Goal: Transaction & Acquisition: Purchase product/service

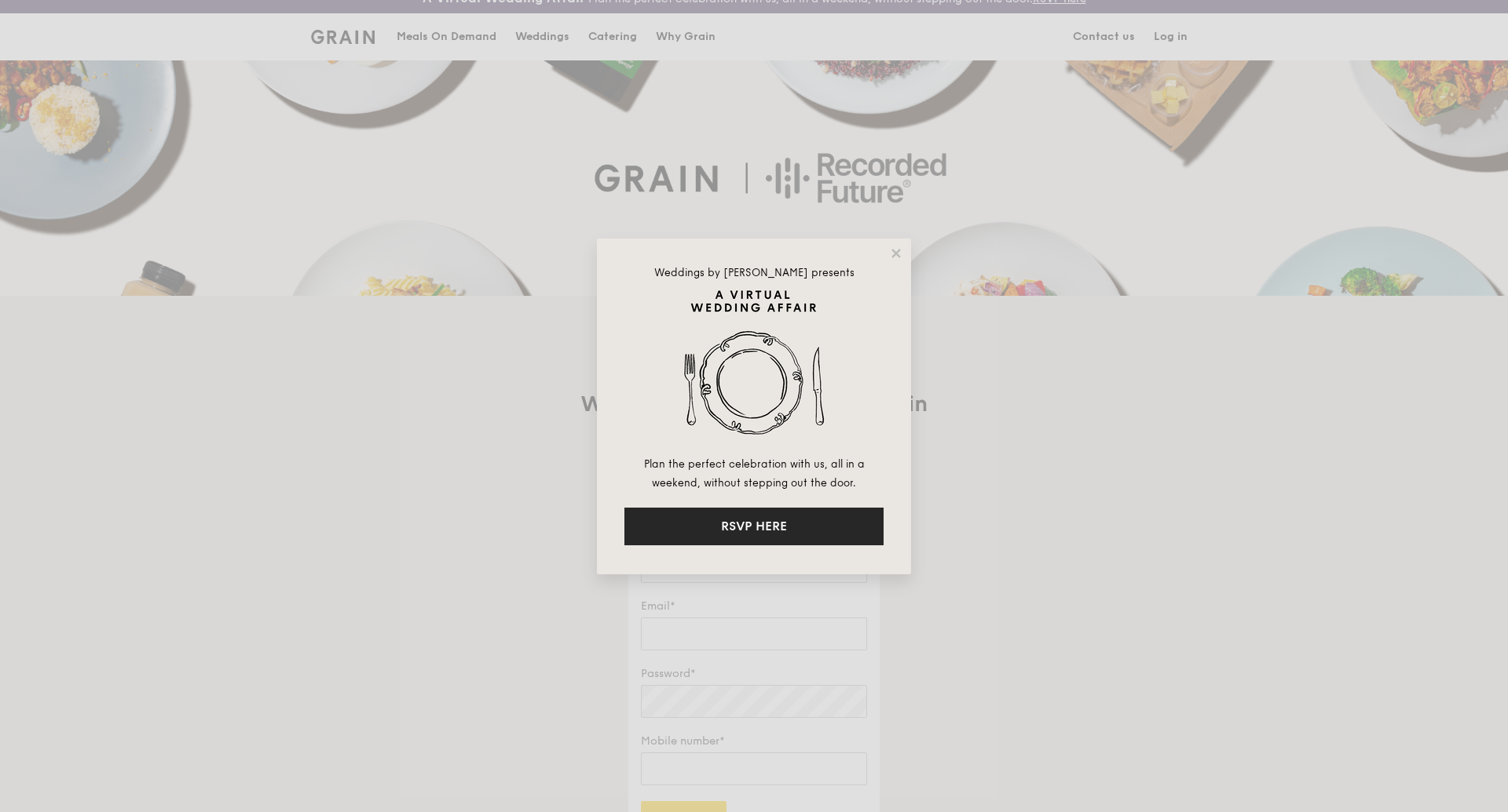
click at [785, 529] on button "RSVP HERE" at bounding box center [754, 526] width 259 height 38
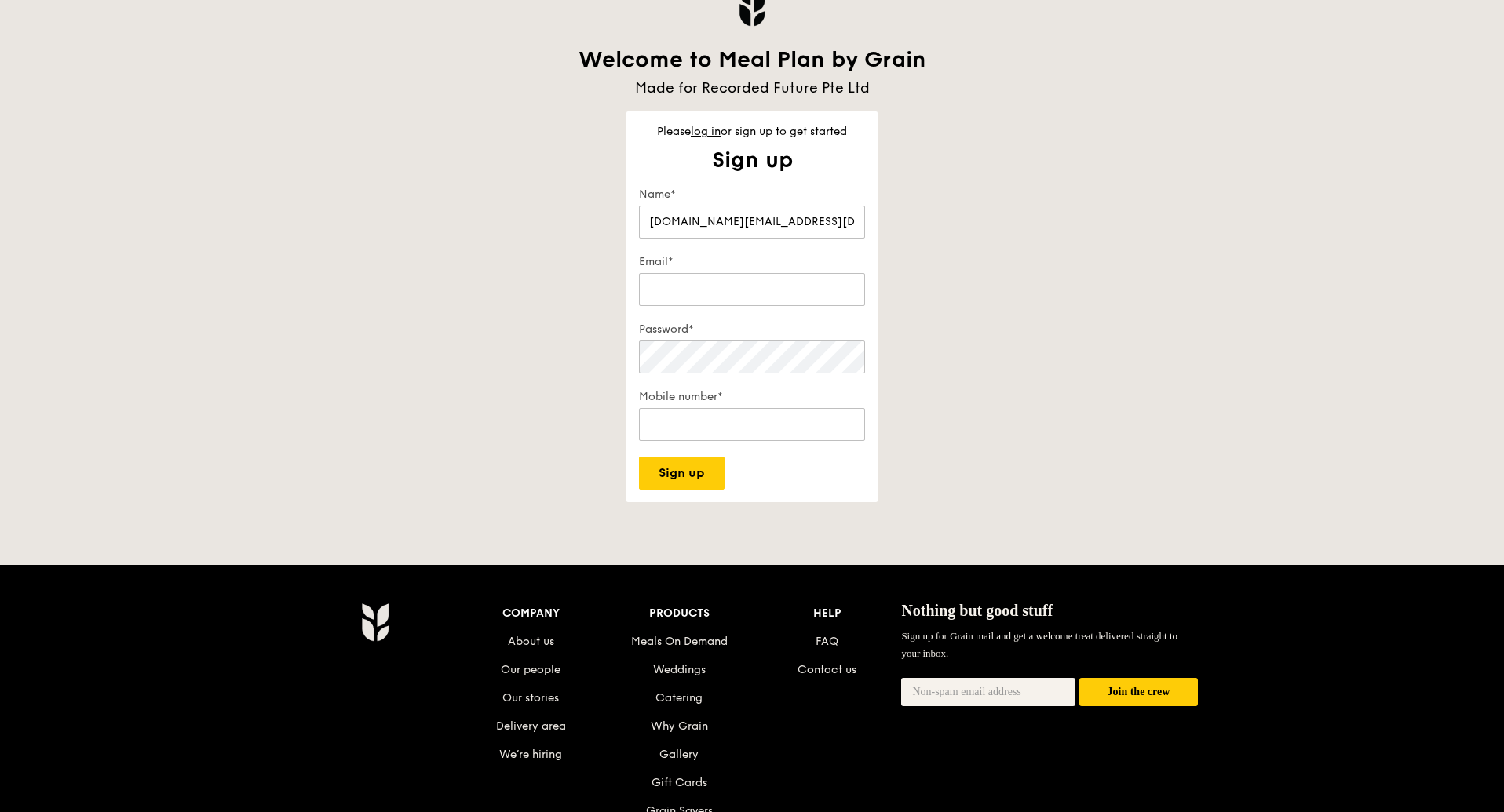
scroll to position [388, 0]
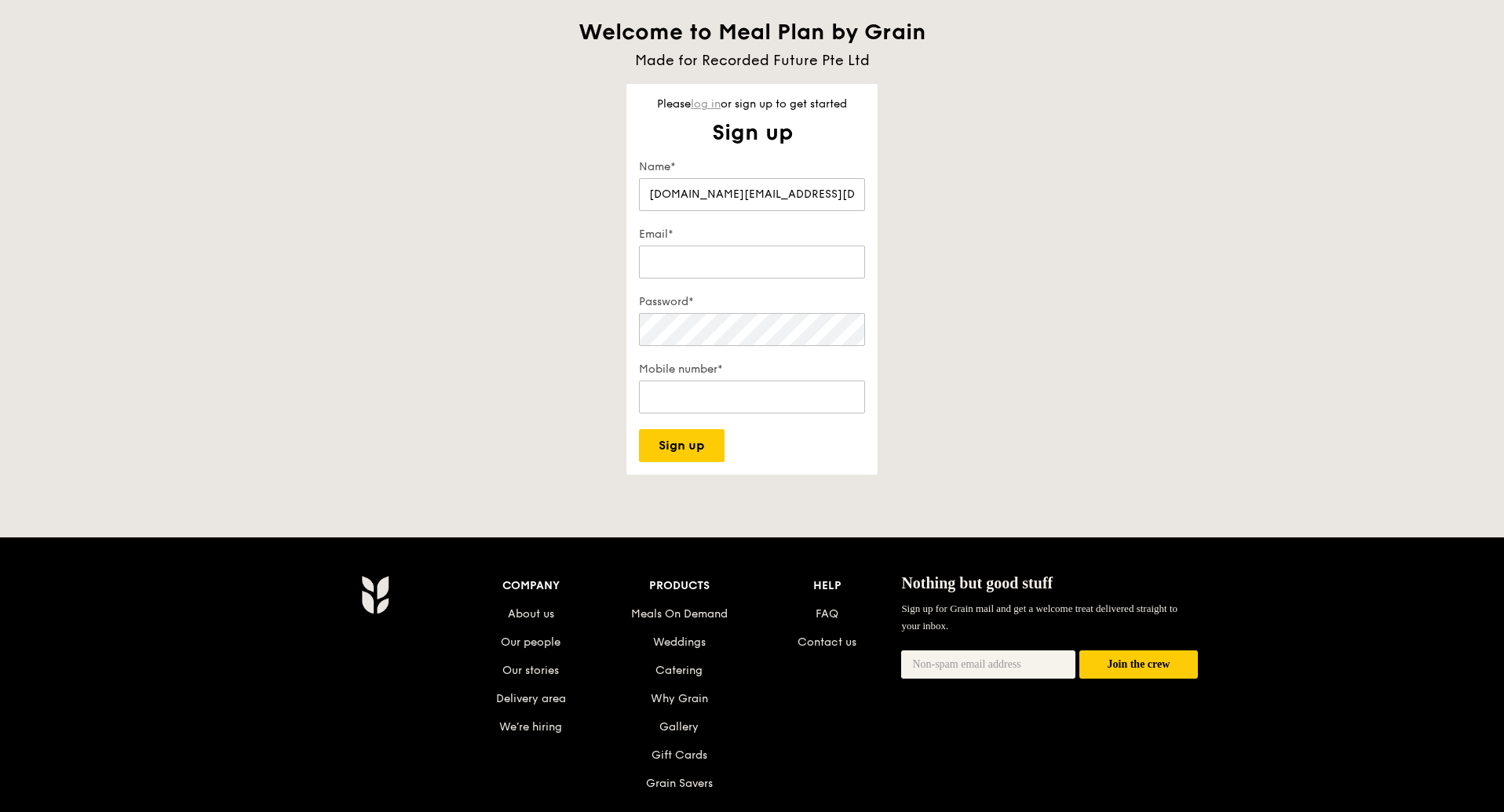
click at [708, 104] on link "log in" at bounding box center [705, 104] width 30 height 14
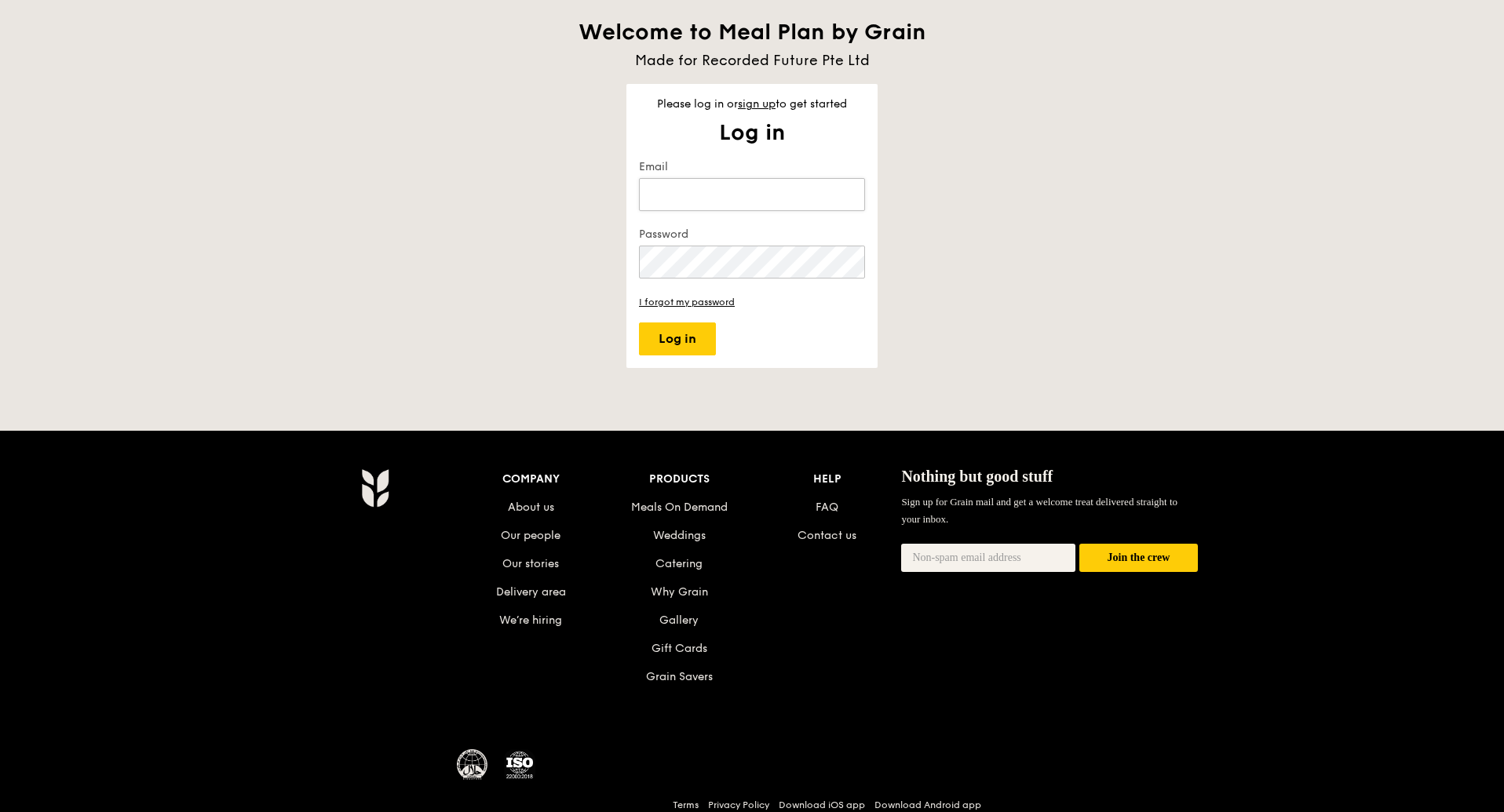
click at [721, 188] on input "Email" at bounding box center [752, 194] width 226 height 33
click at [849, 201] on keeper-lock "Open Keeper Popup" at bounding box center [845, 194] width 18 height 18
type input "jeremy.ng@recordedfuture.com"
click at [682, 347] on button "Log in" at bounding box center [677, 339] width 77 height 33
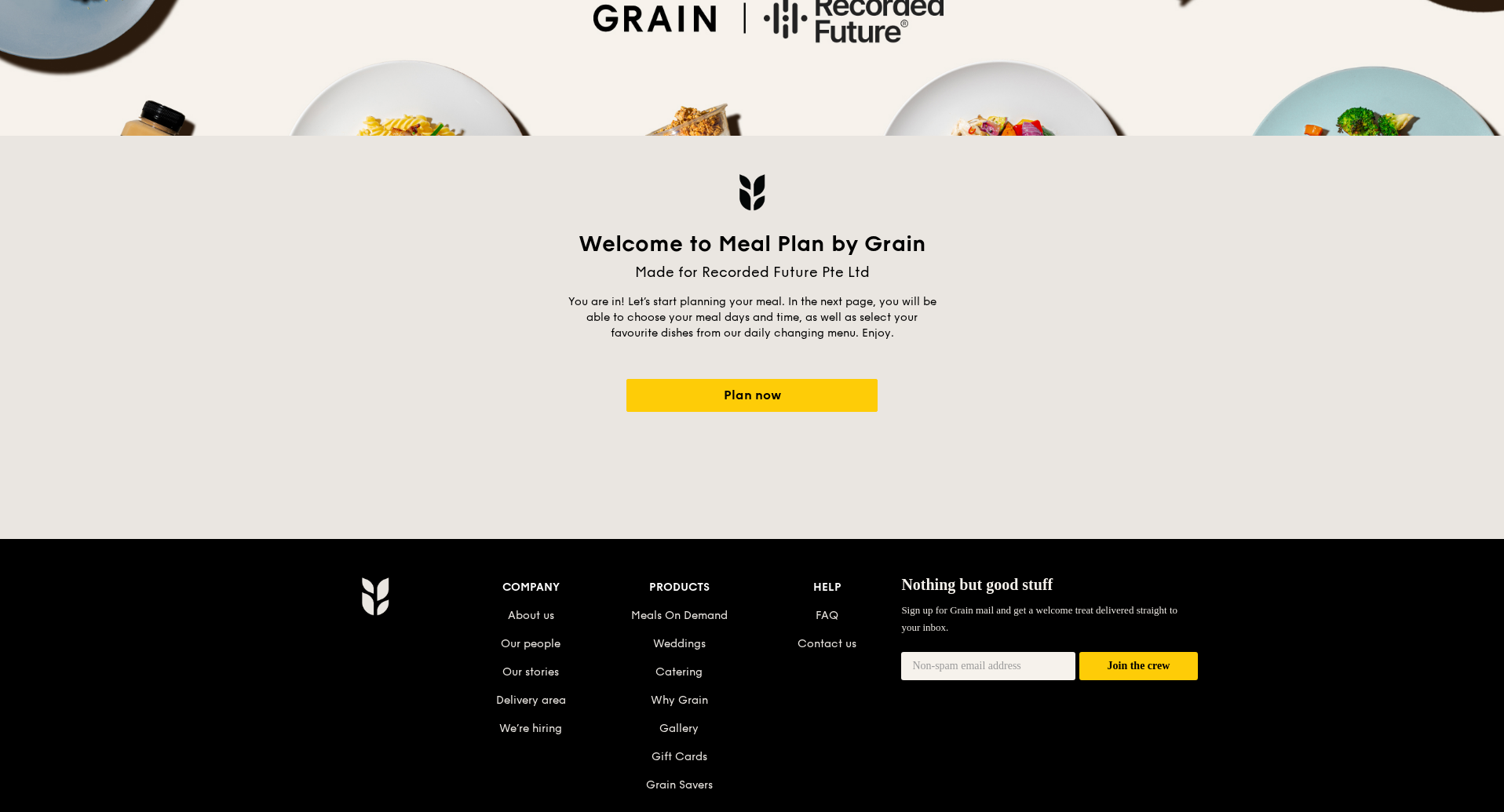
scroll to position [159, 0]
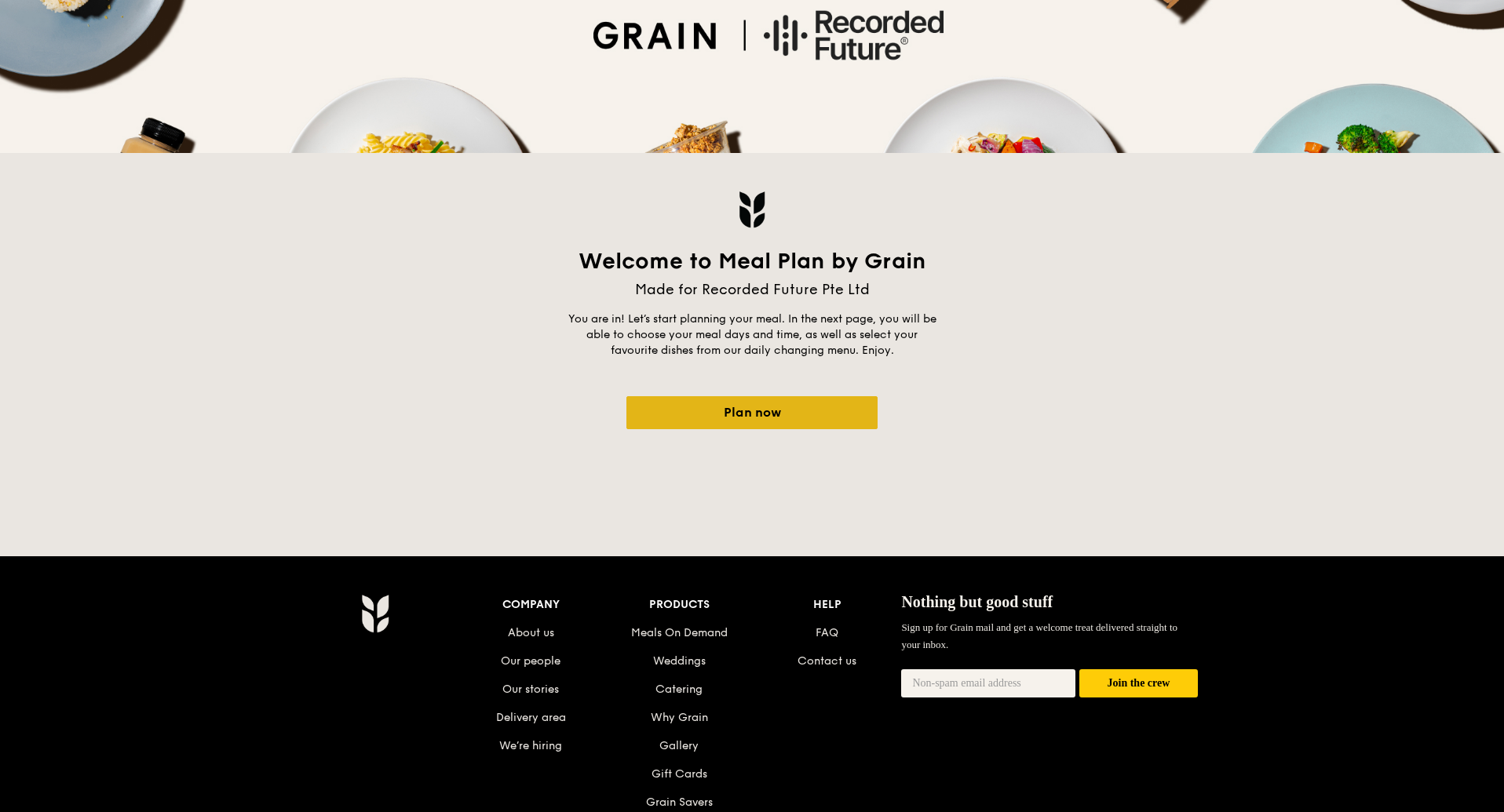
click at [716, 413] on link "Plan now" at bounding box center [752, 413] width 251 height 33
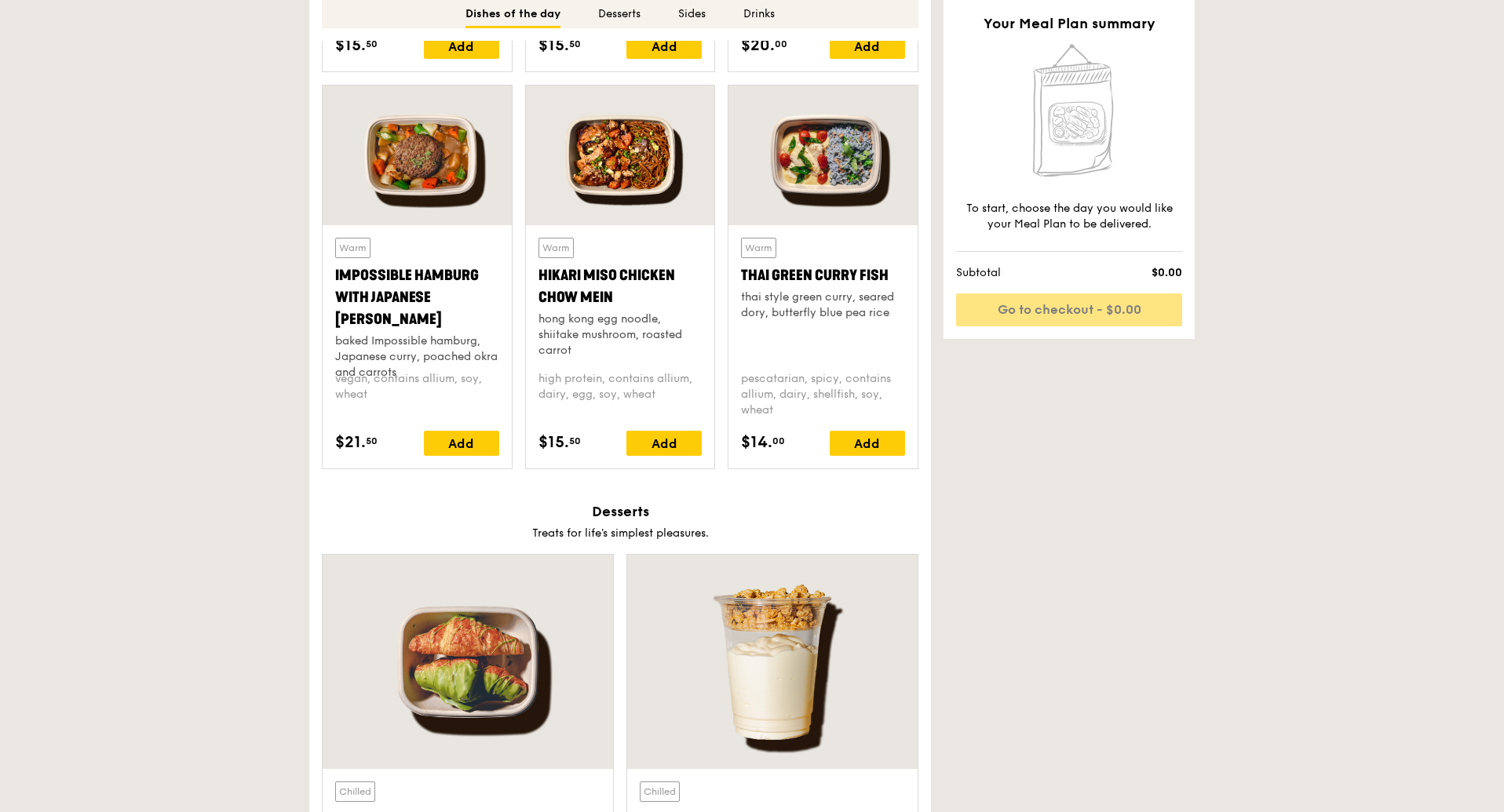
scroll to position [1471, 0]
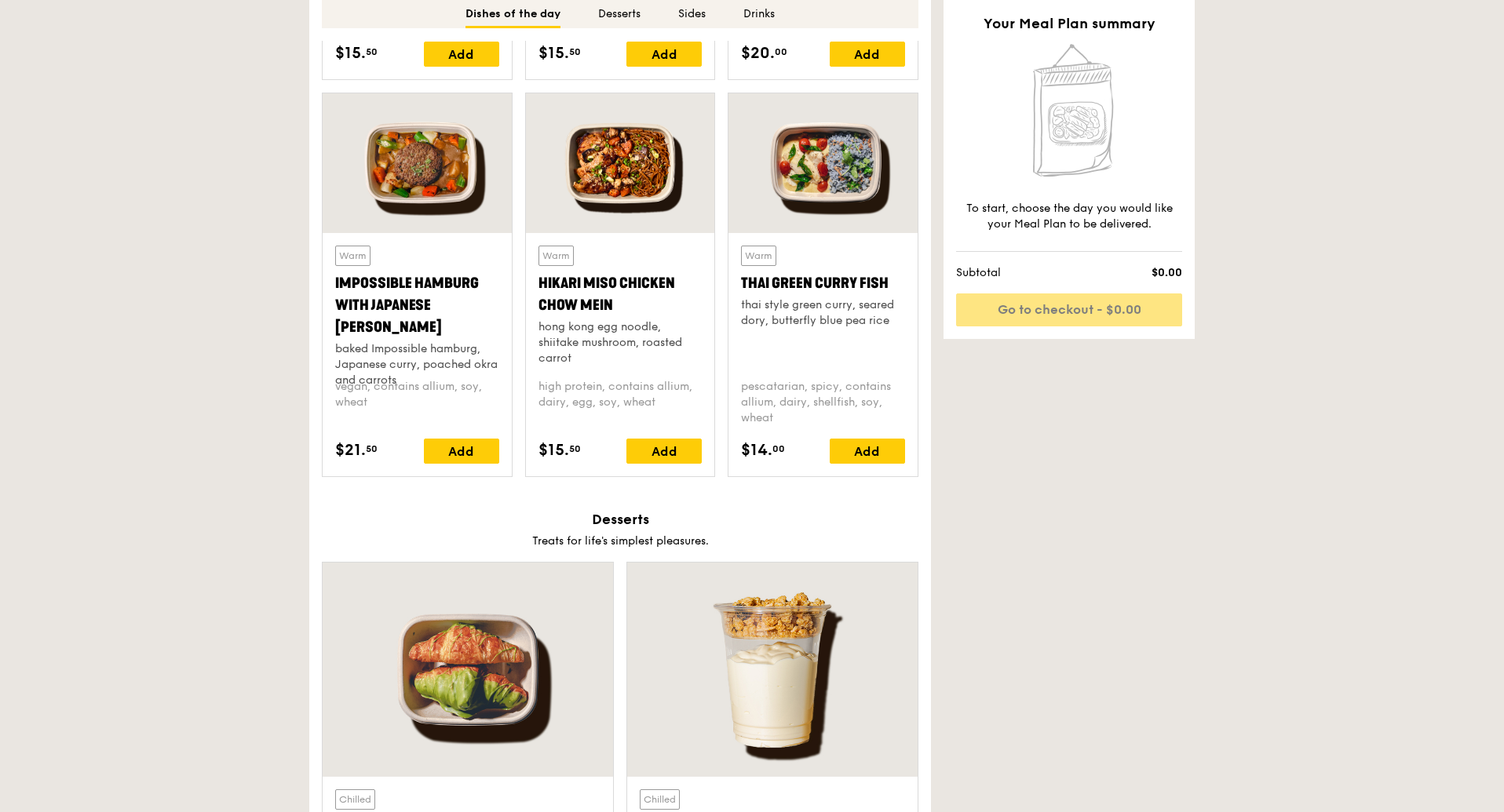
click at [650, 206] on div at bounding box center [621, 163] width 190 height 140
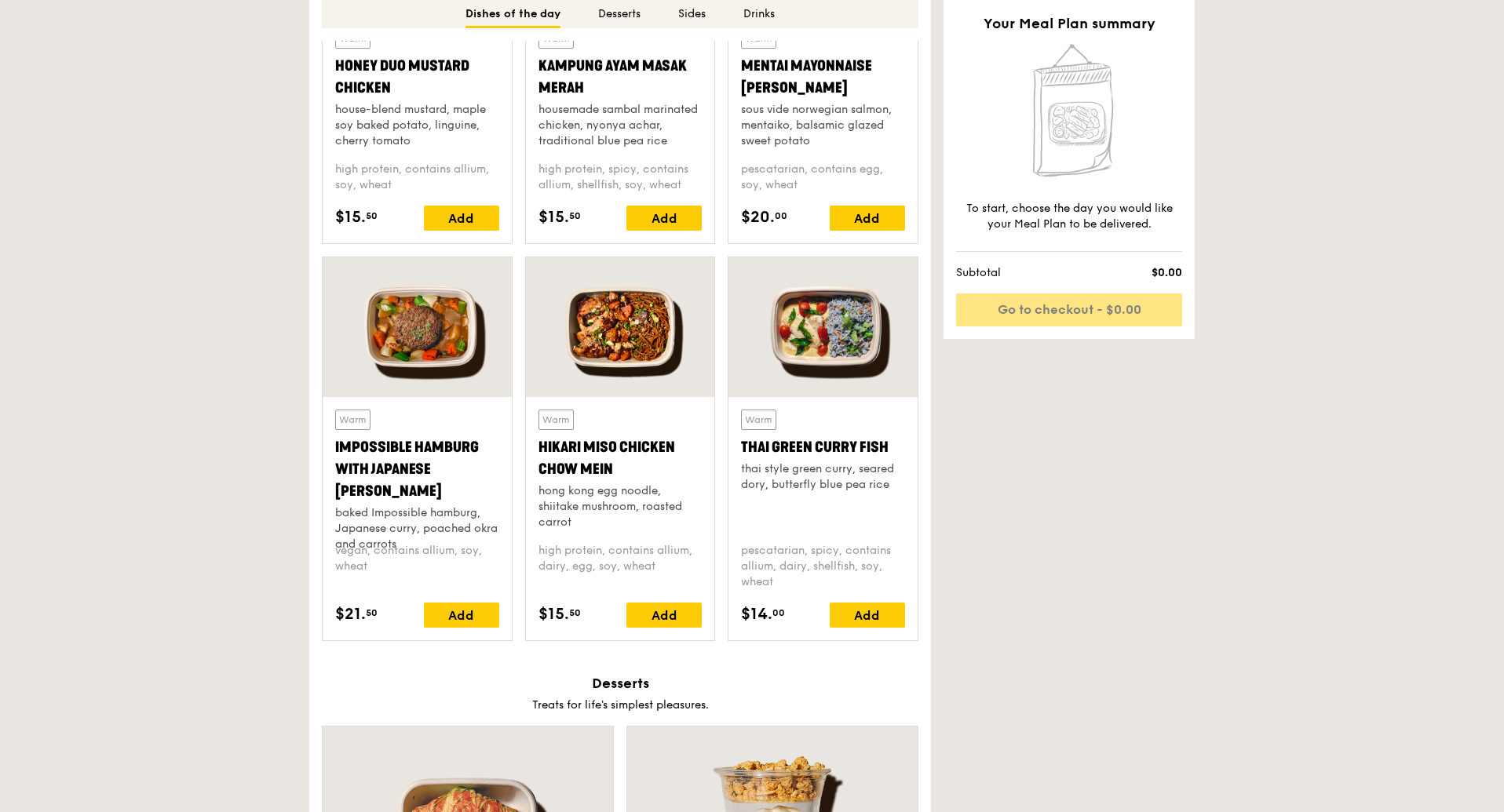
scroll to position [1303, 0]
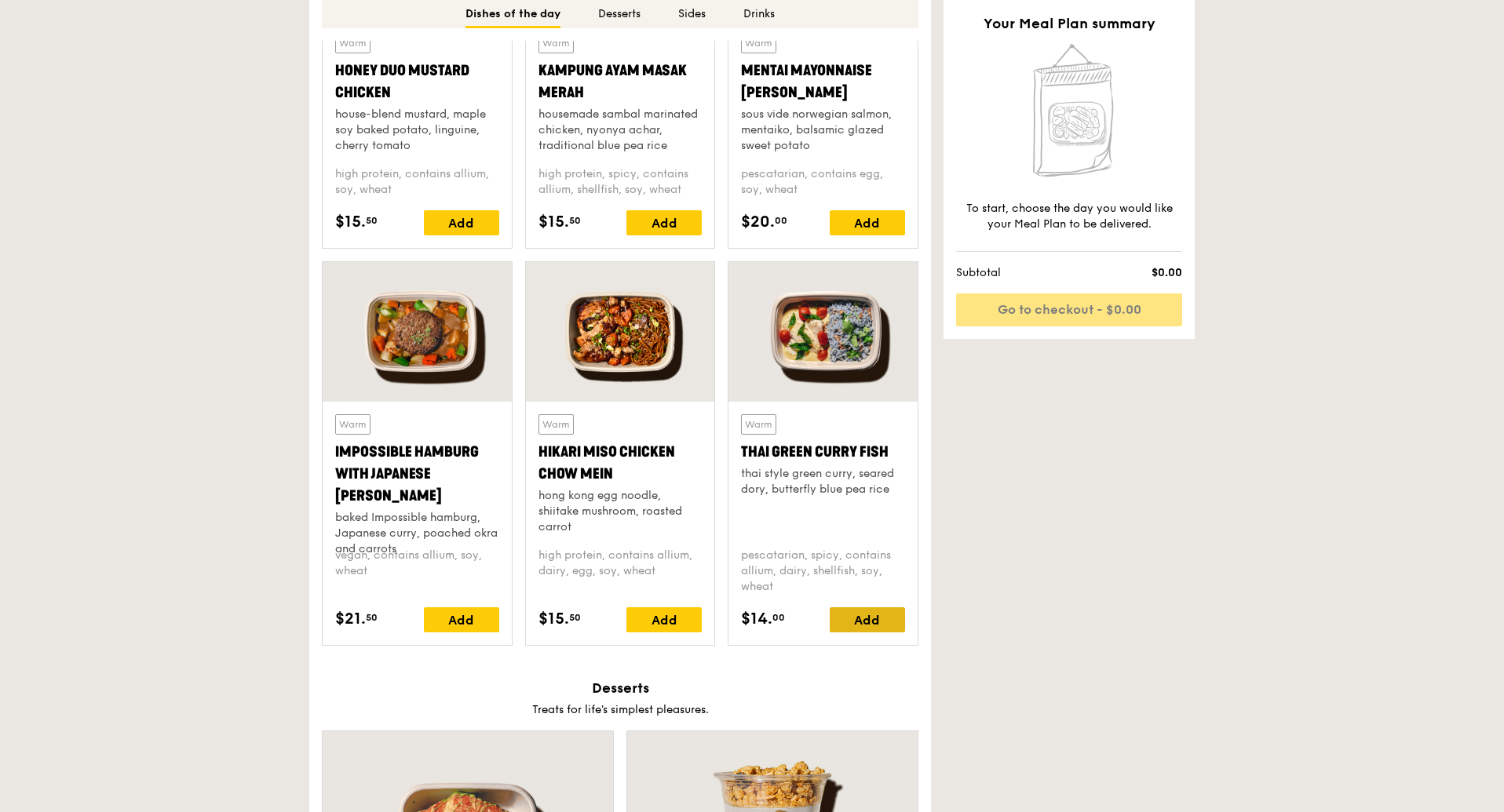
click at [888, 618] on div "Add" at bounding box center [867, 620] width 75 height 25
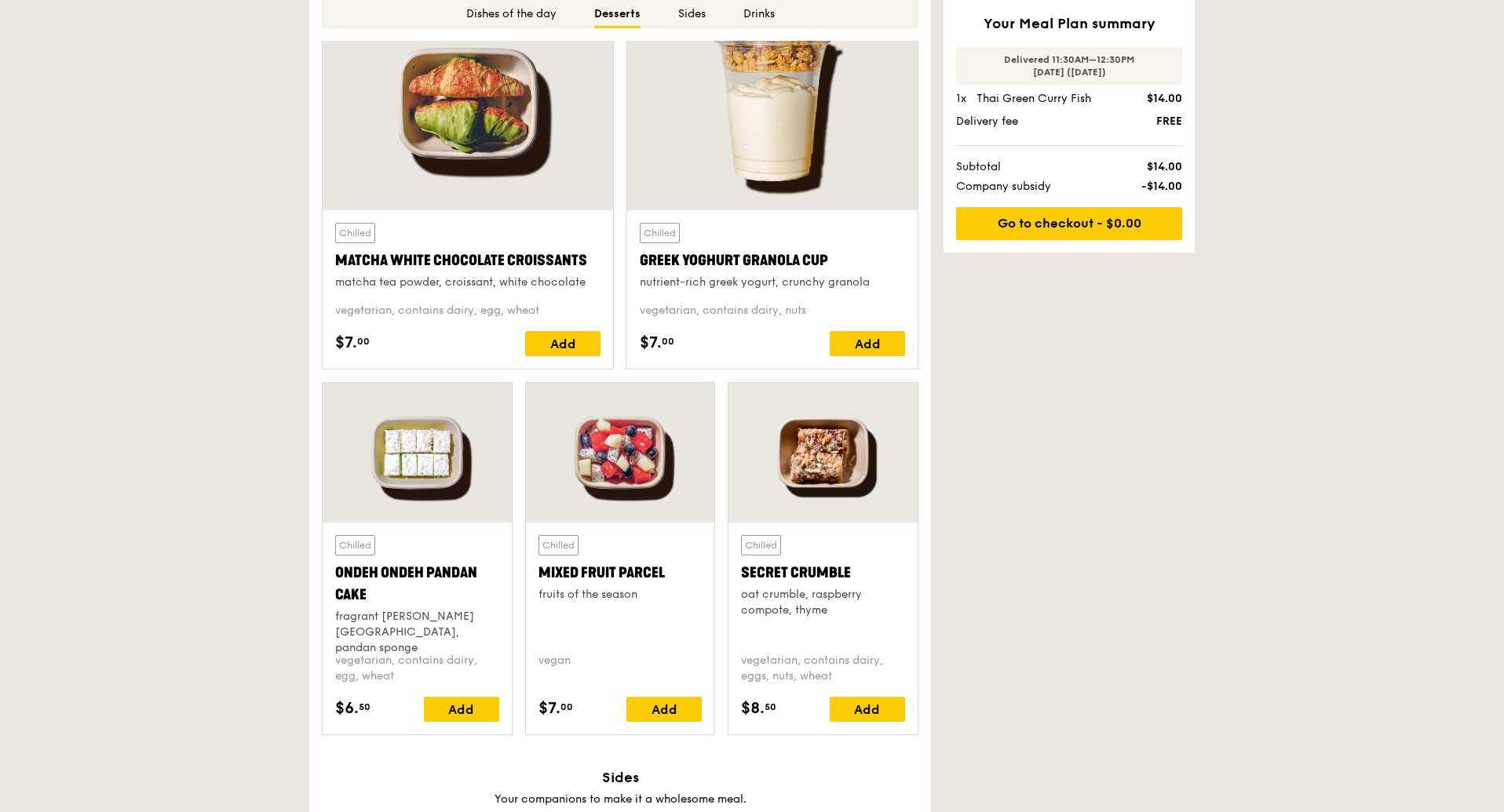
scroll to position [1976, 0]
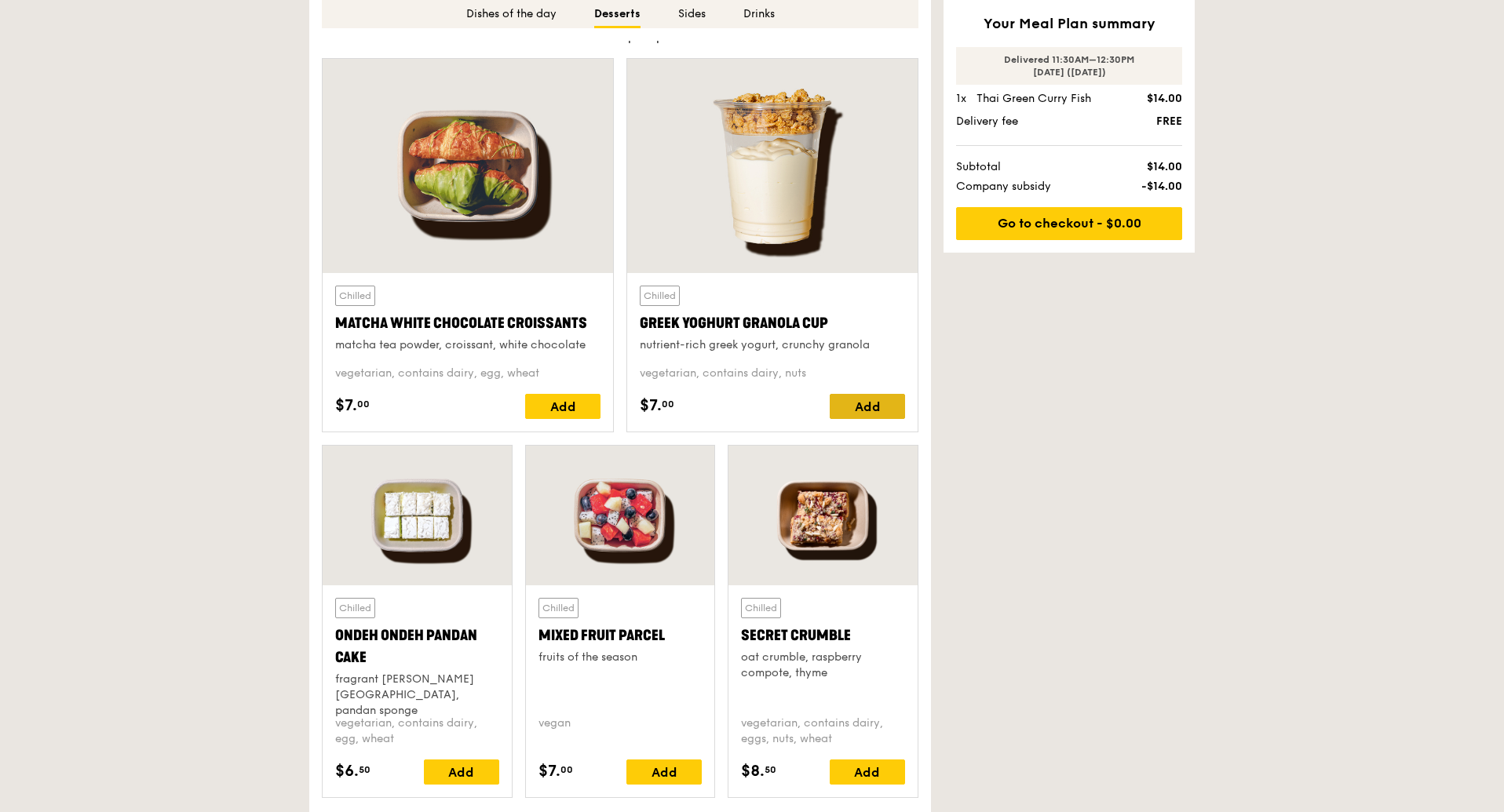
click at [877, 408] on div "Add" at bounding box center [867, 406] width 75 height 25
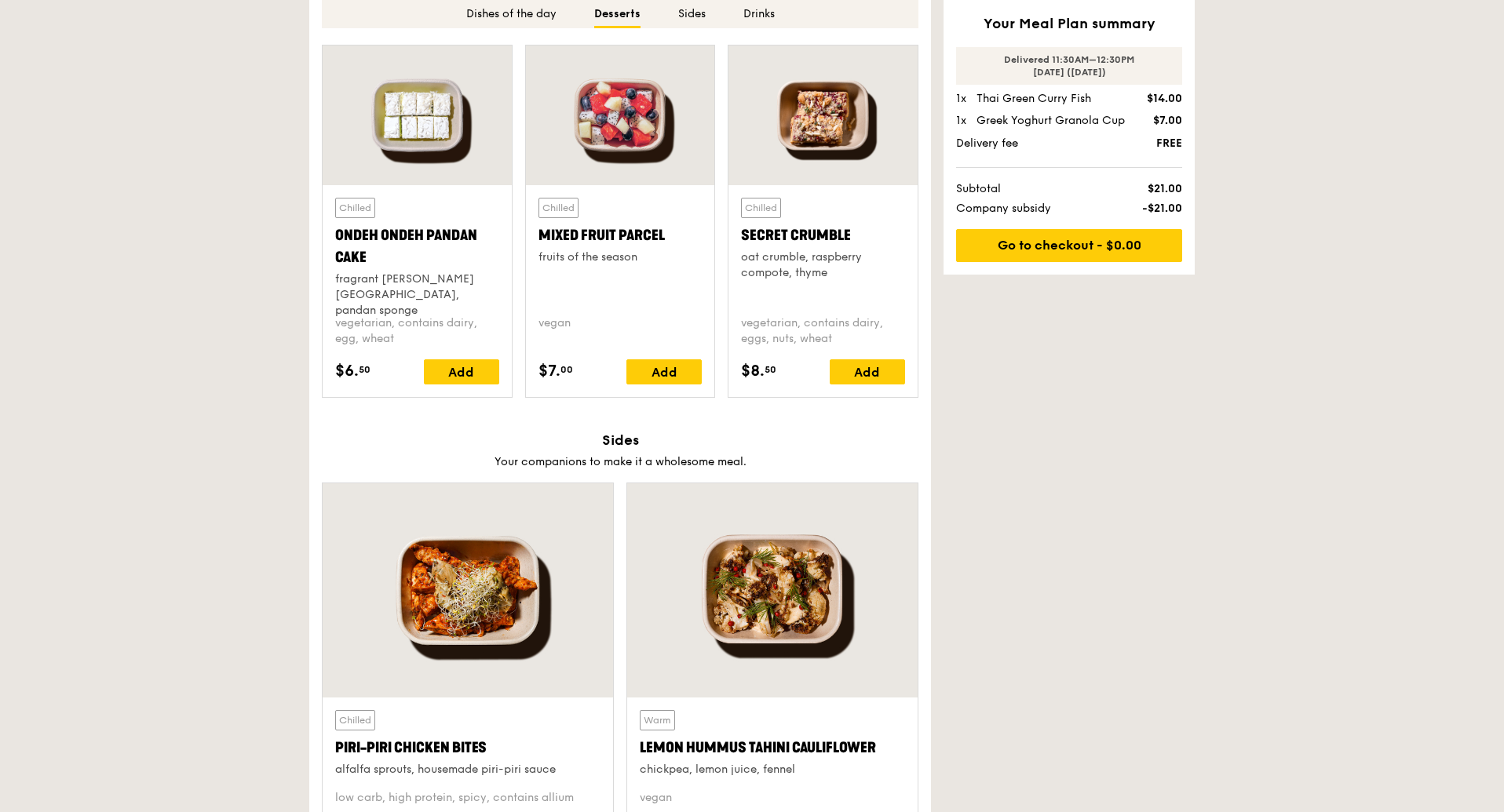
scroll to position [2393, 0]
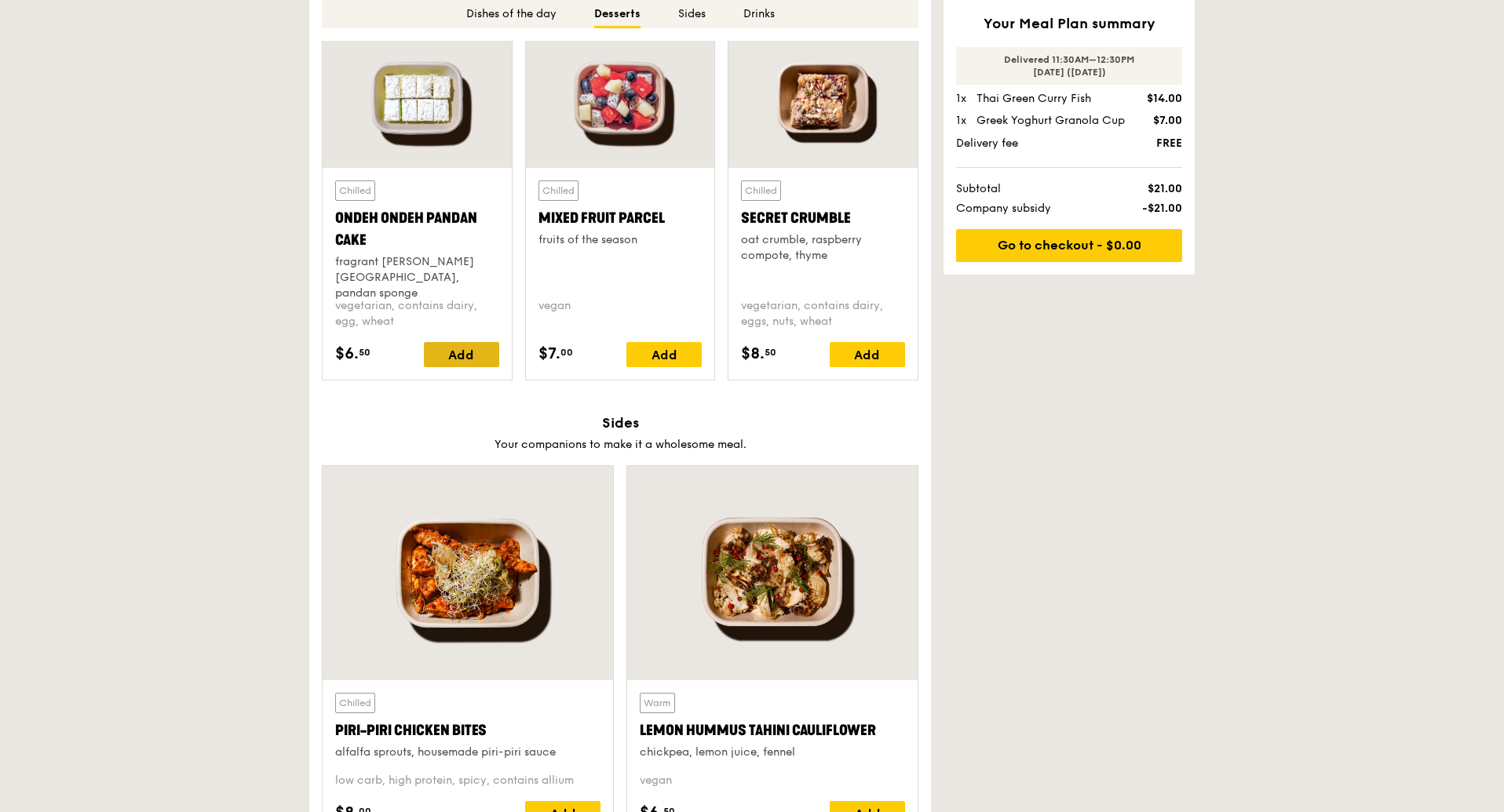
click at [463, 360] on div "Add" at bounding box center [461, 355] width 75 height 25
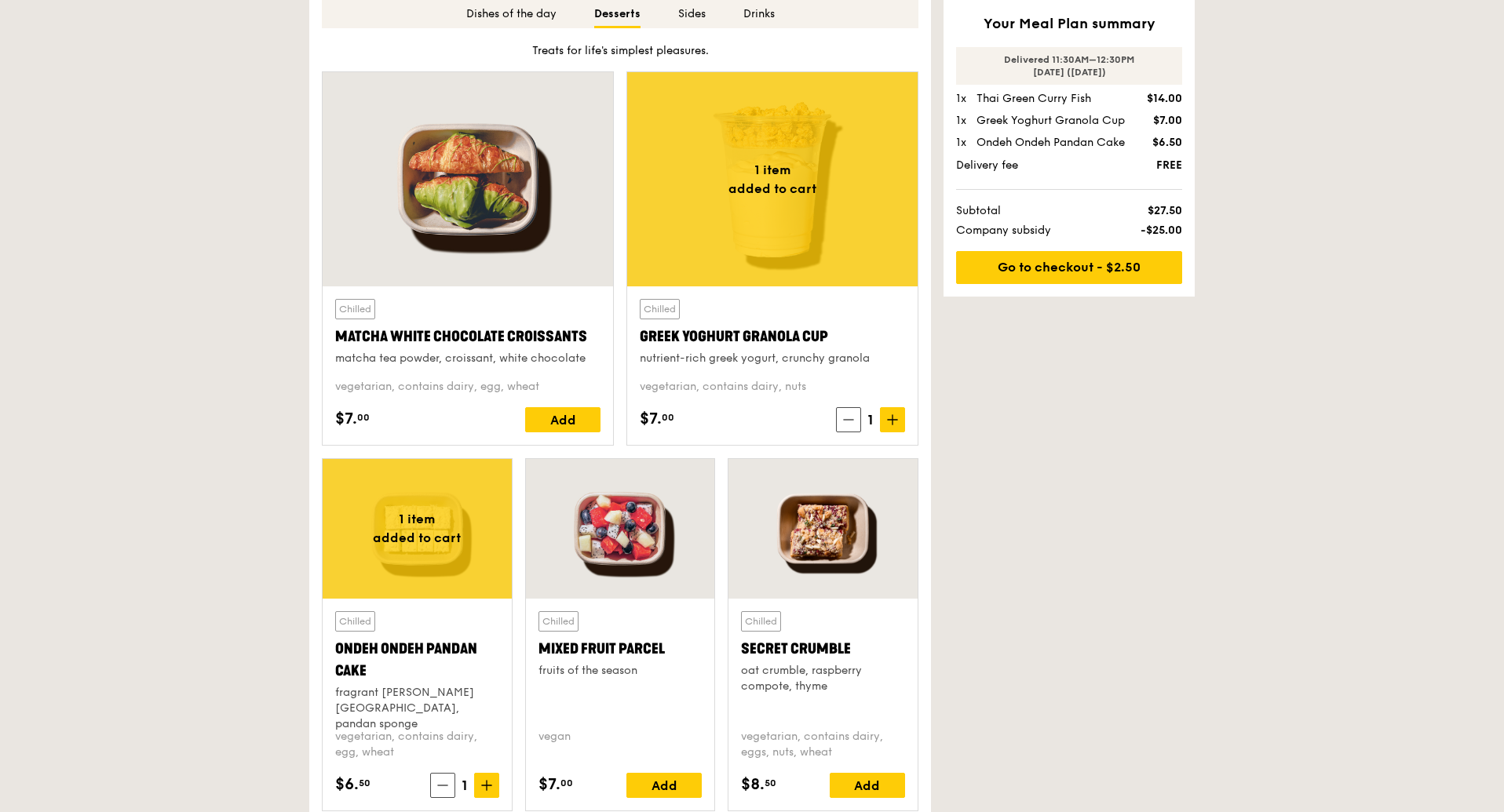
scroll to position [1959, 0]
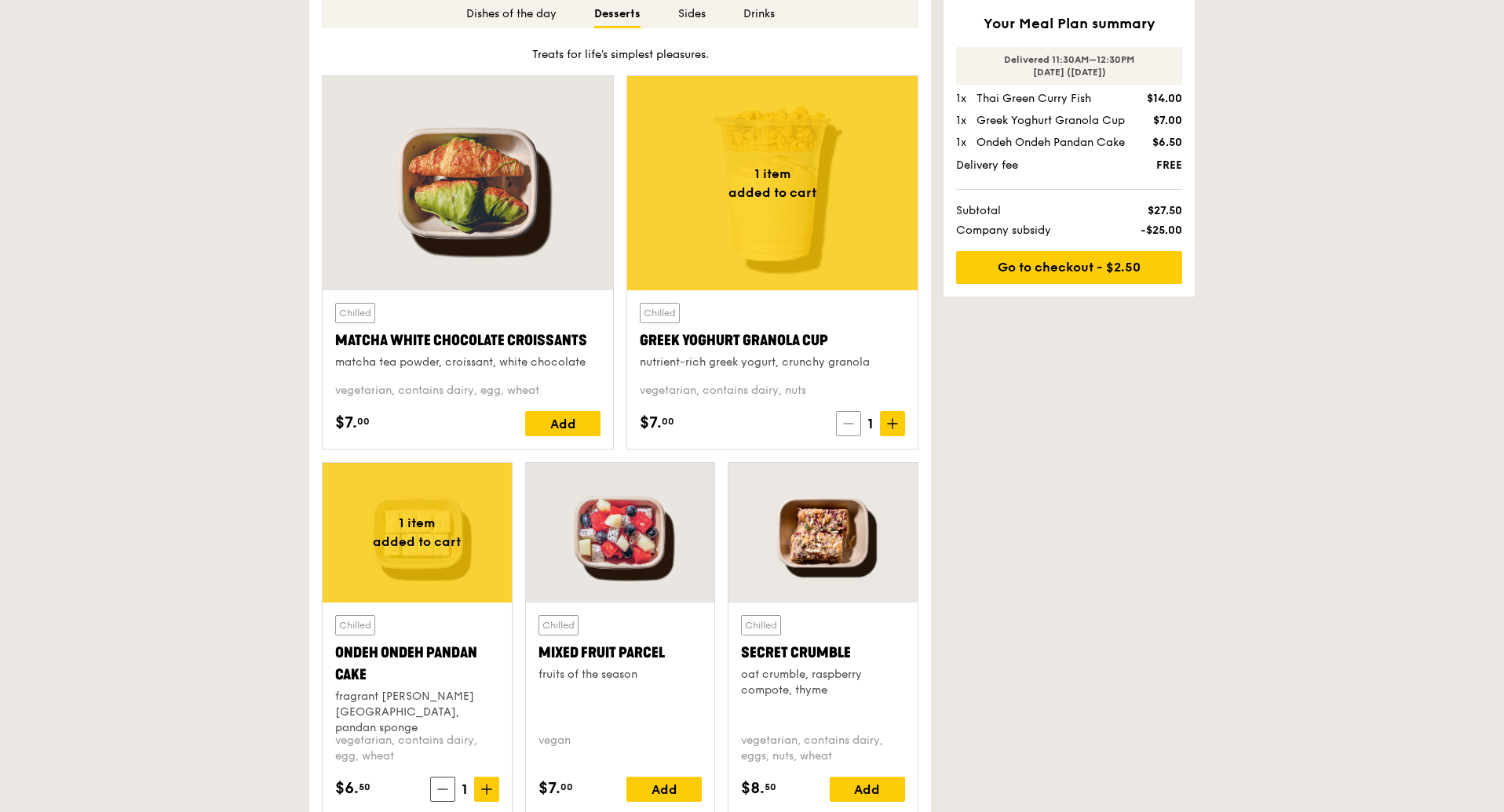
click at [853, 426] on icon at bounding box center [848, 423] width 11 height 11
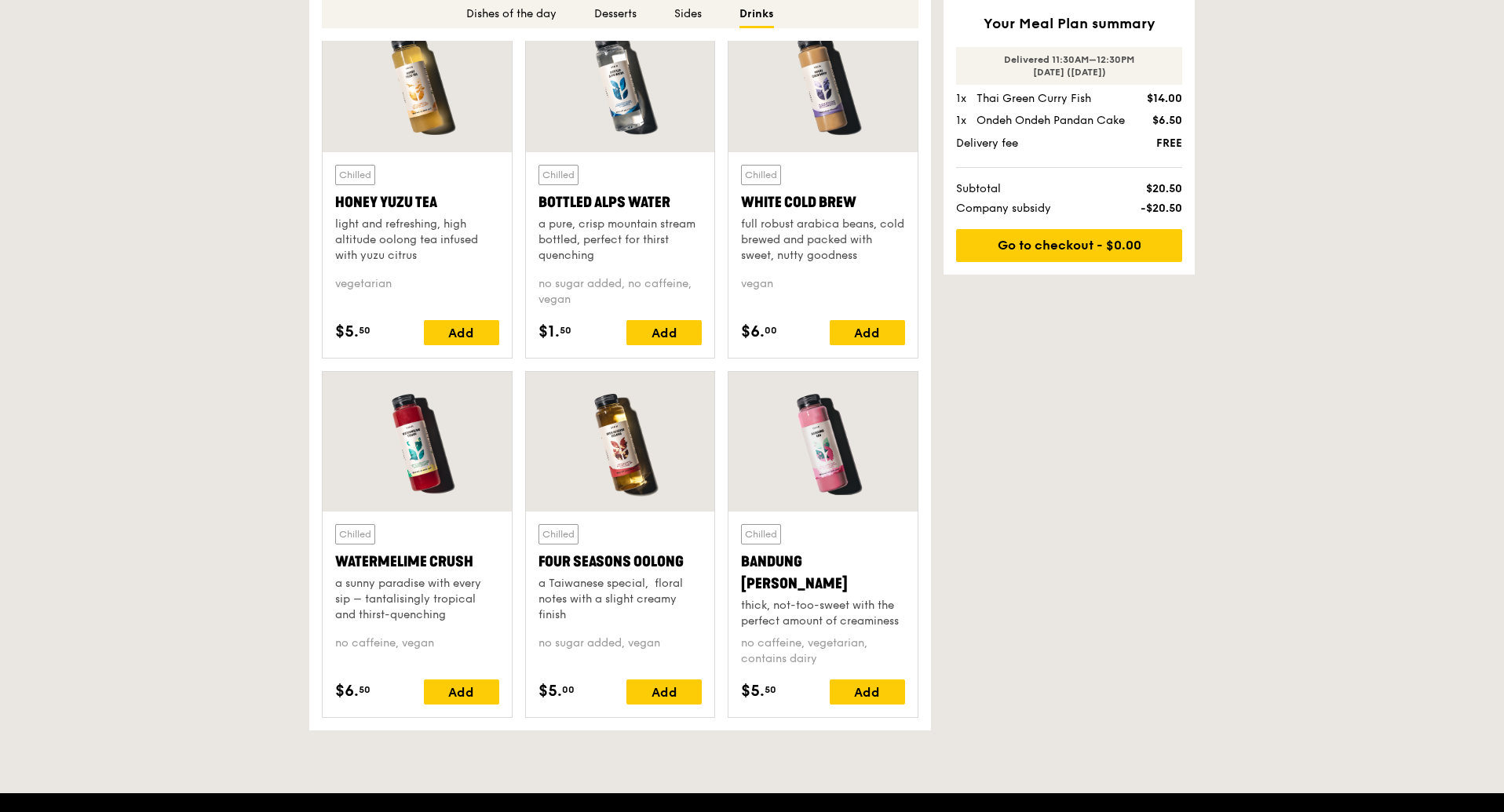
scroll to position [4077, 0]
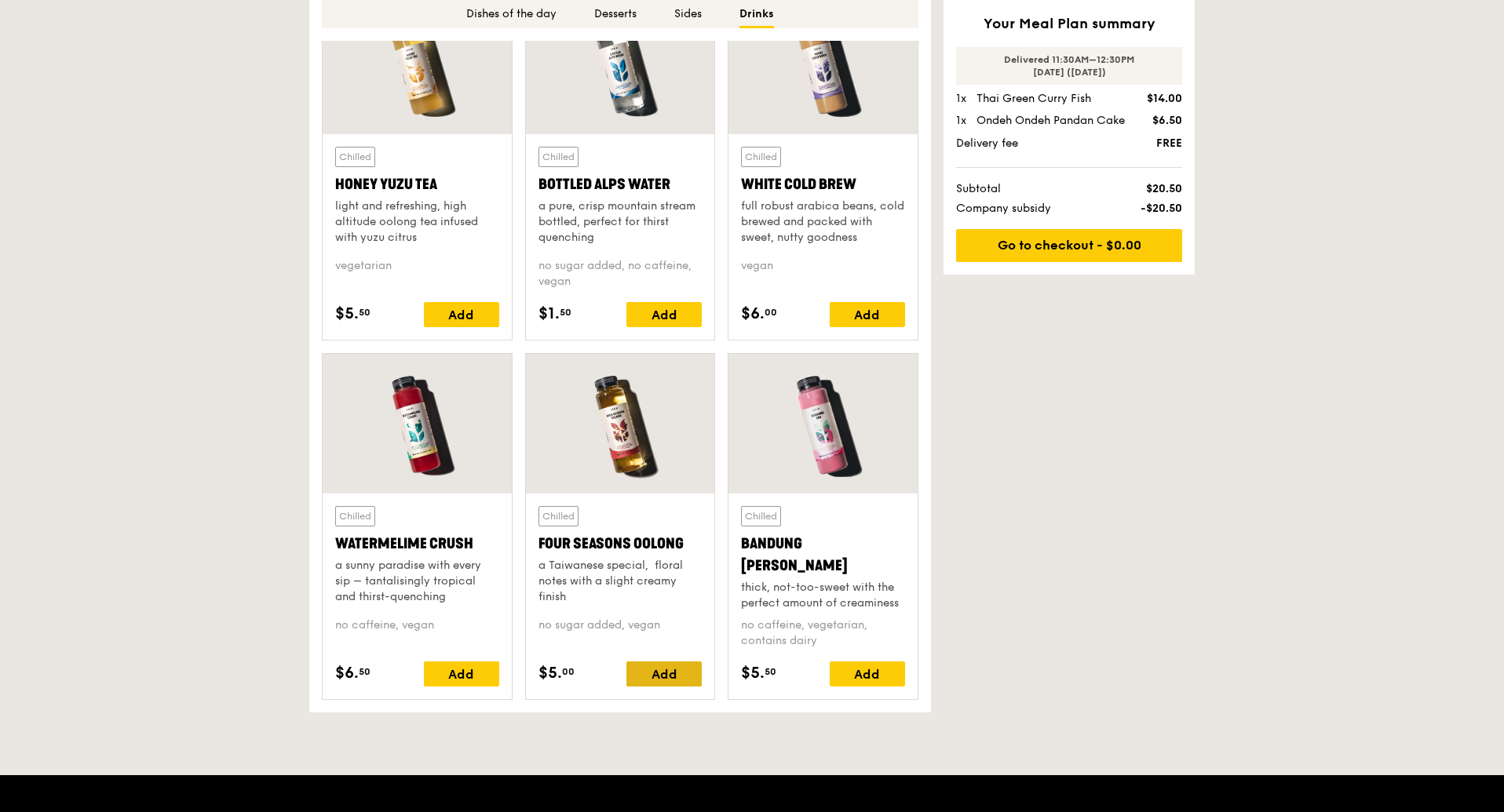
click at [668, 675] on div "Add" at bounding box center [663, 674] width 75 height 25
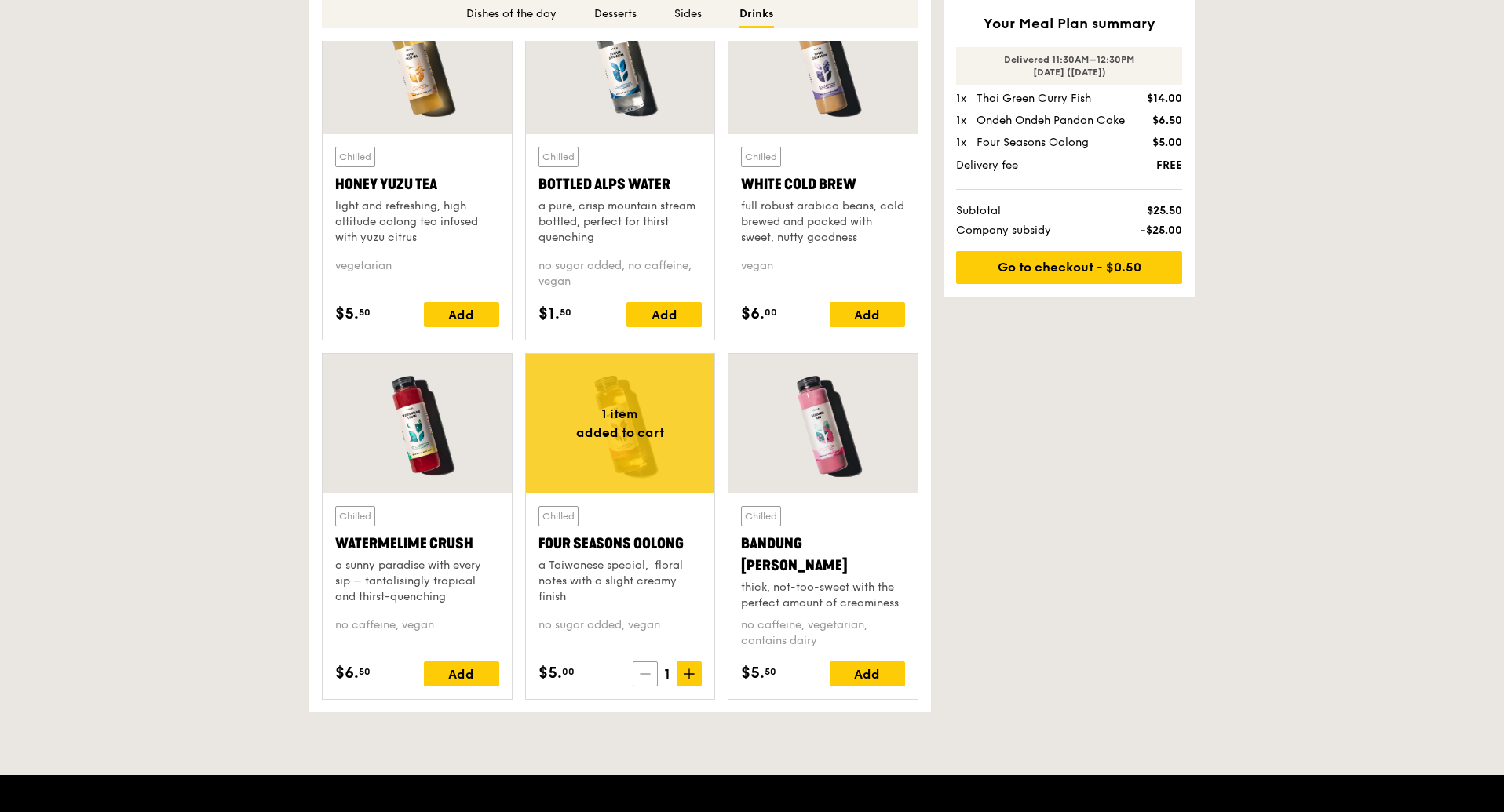
click at [648, 679] on icon at bounding box center [645, 674] width 11 height 11
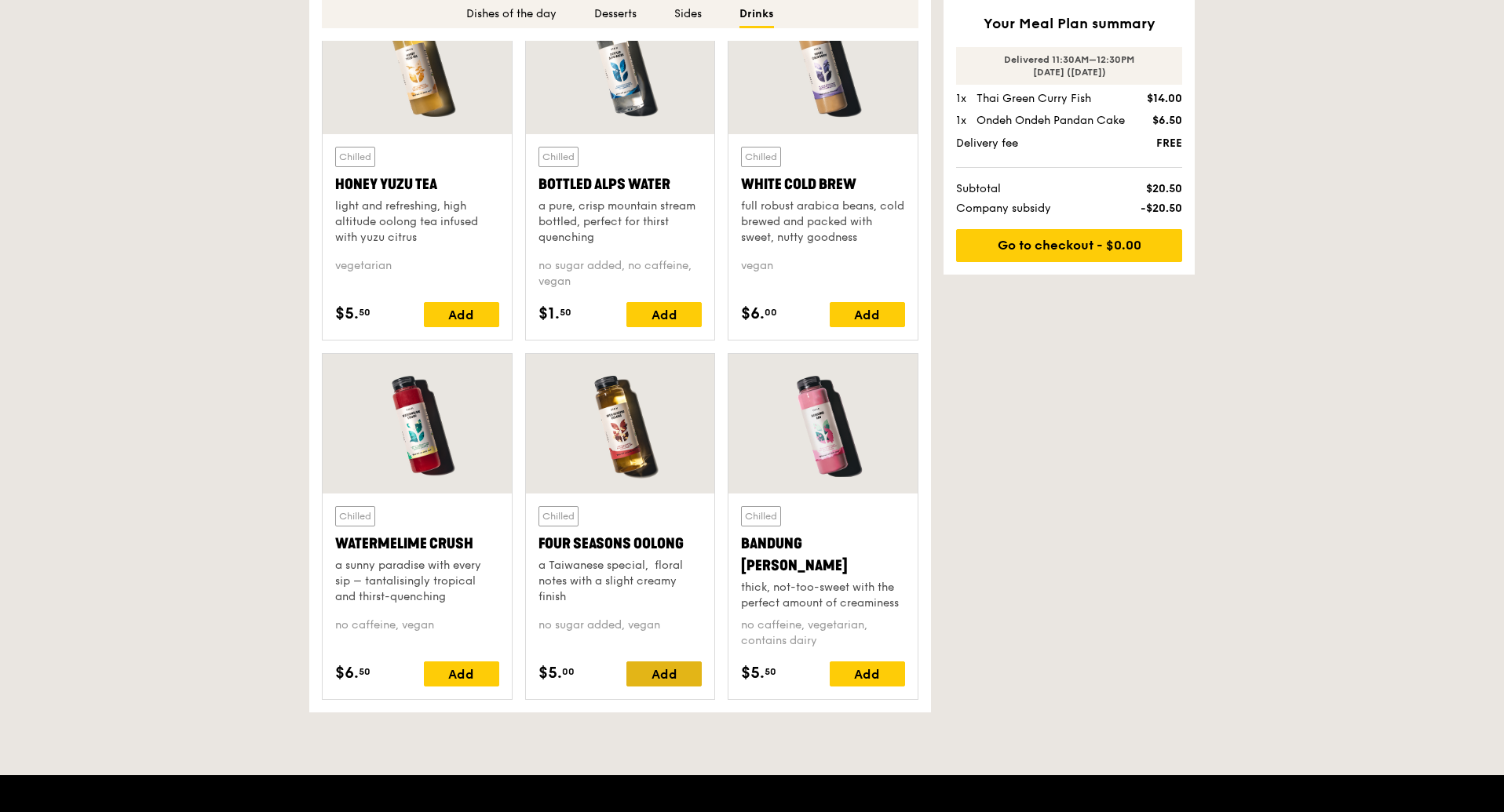
click at [662, 675] on div "Add" at bounding box center [663, 674] width 75 height 25
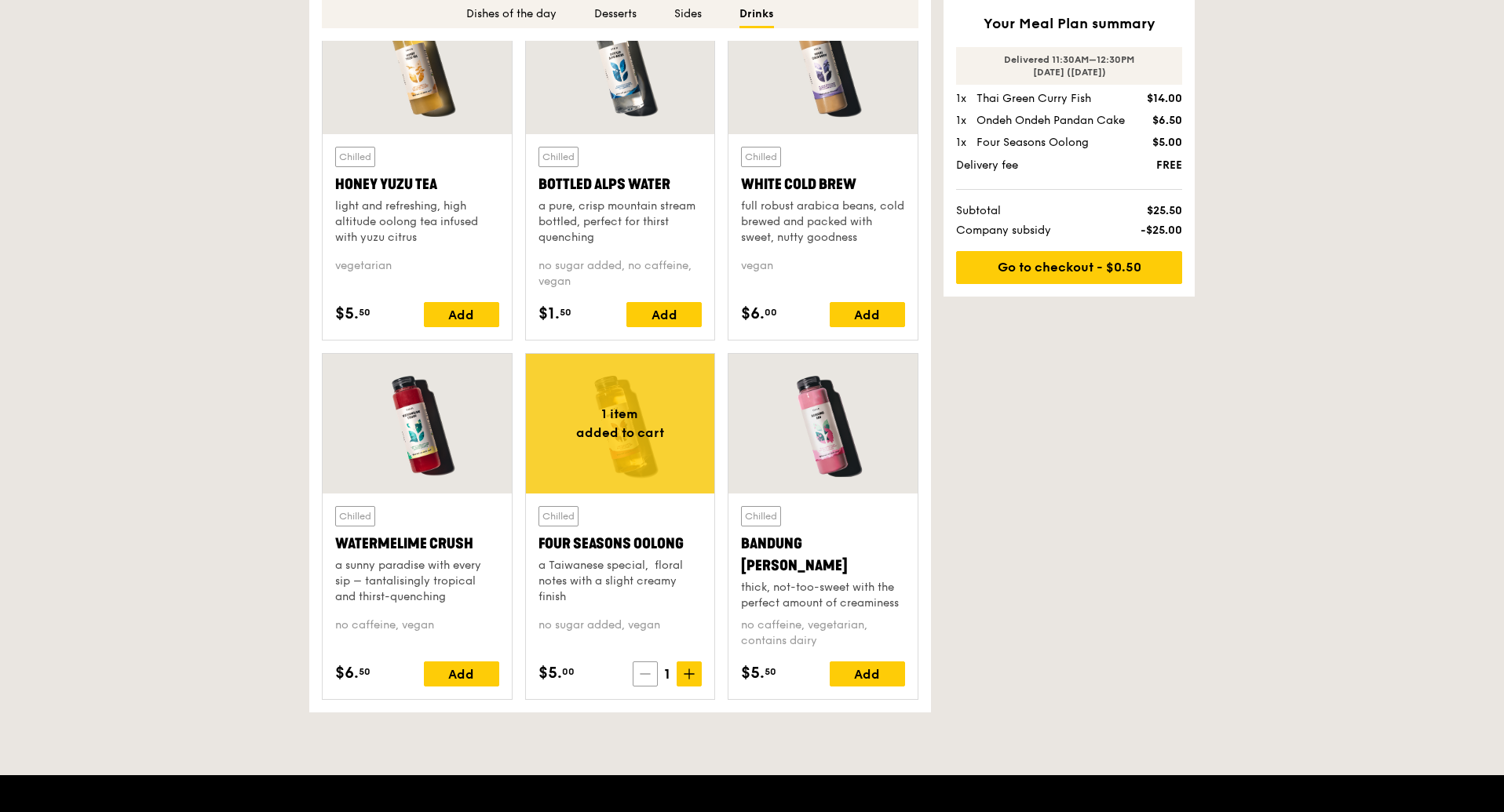
click at [640, 678] on icon at bounding box center [645, 674] width 11 height 11
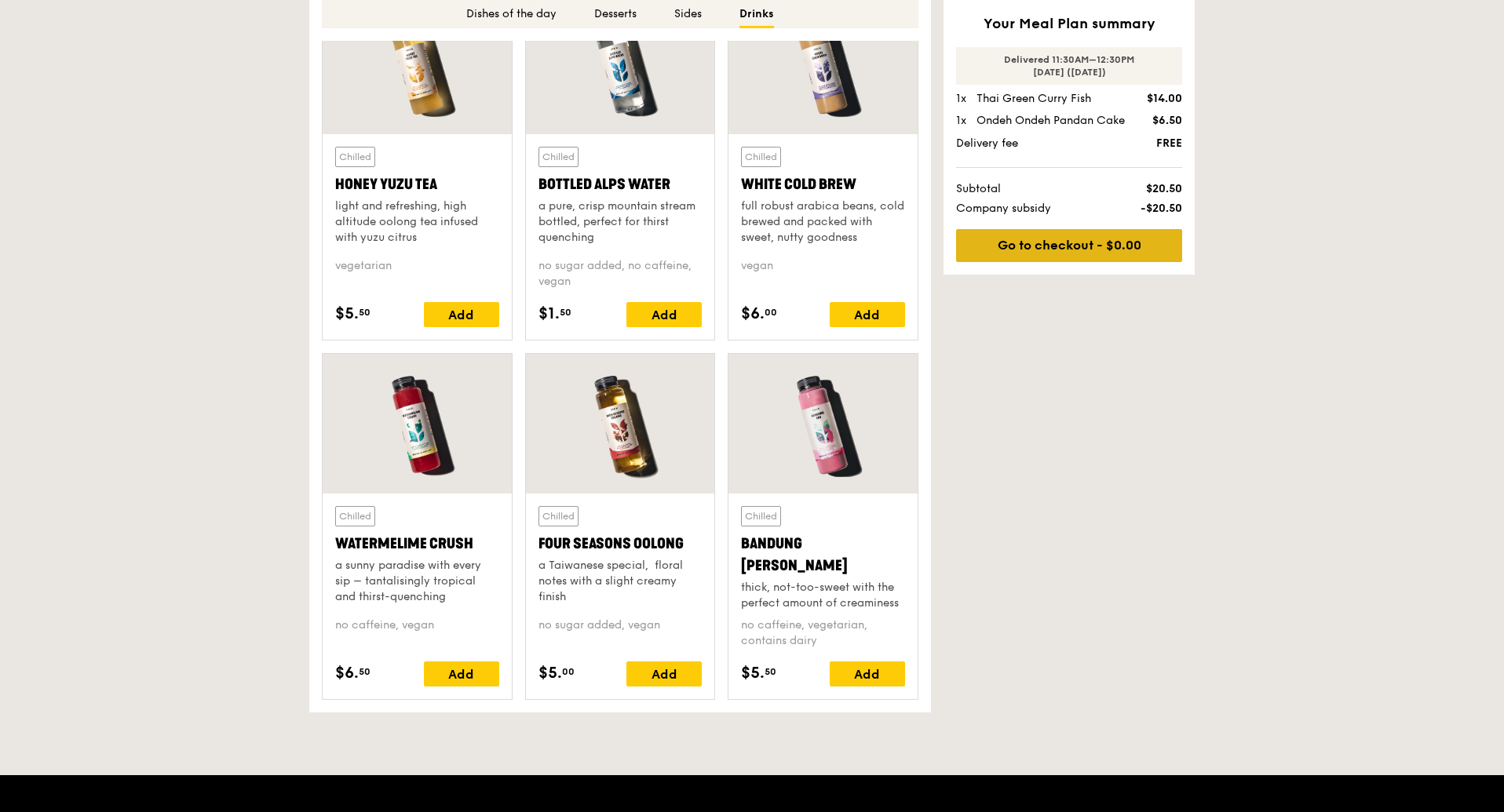
click at [1028, 236] on link "Go to checkout - $0.00" at bounding box center [1069, 246] width 226 height 33
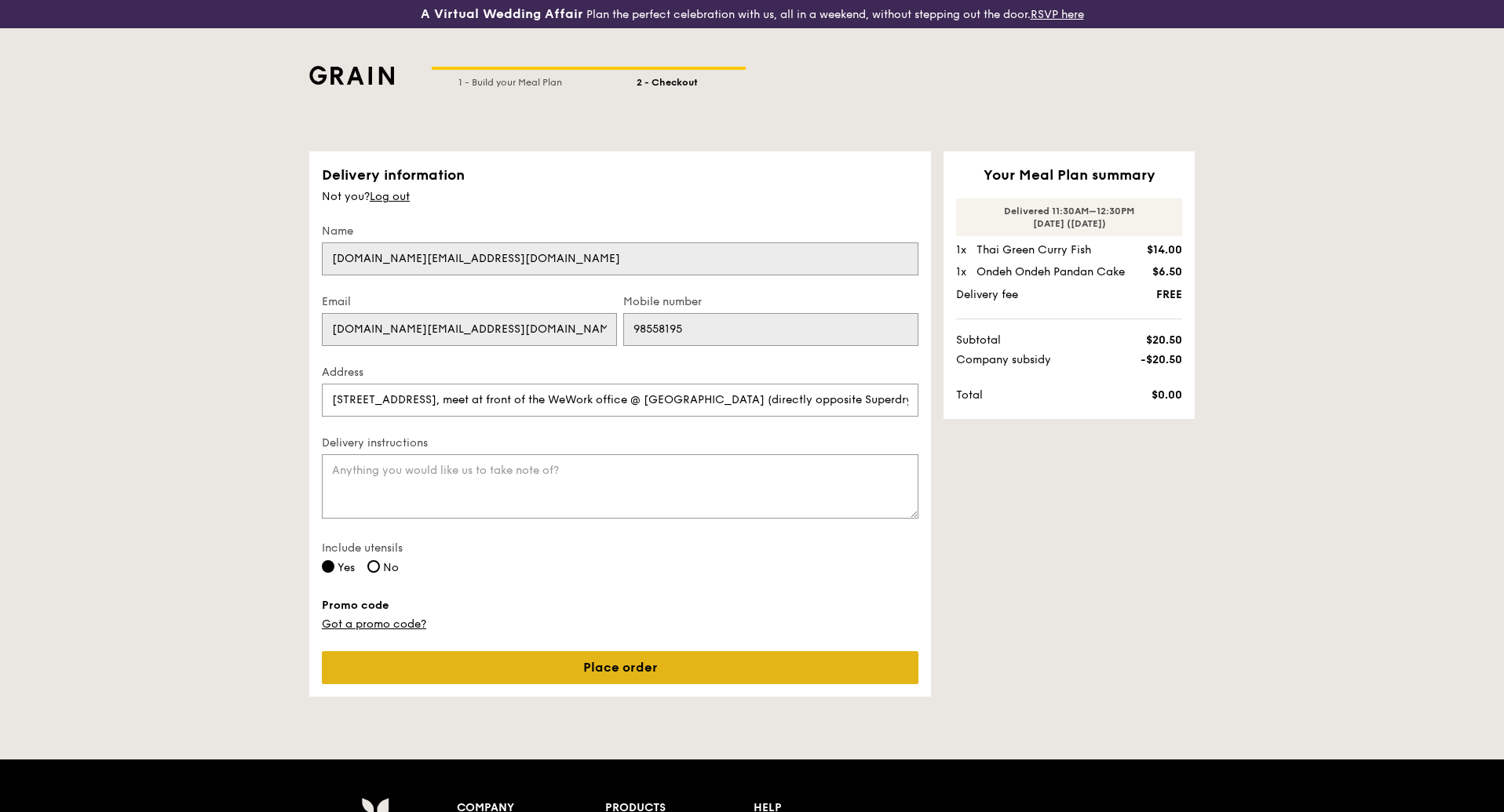
click at [494, 659] on link "Place order" at bounding box center [620, 668] width 596 height 33
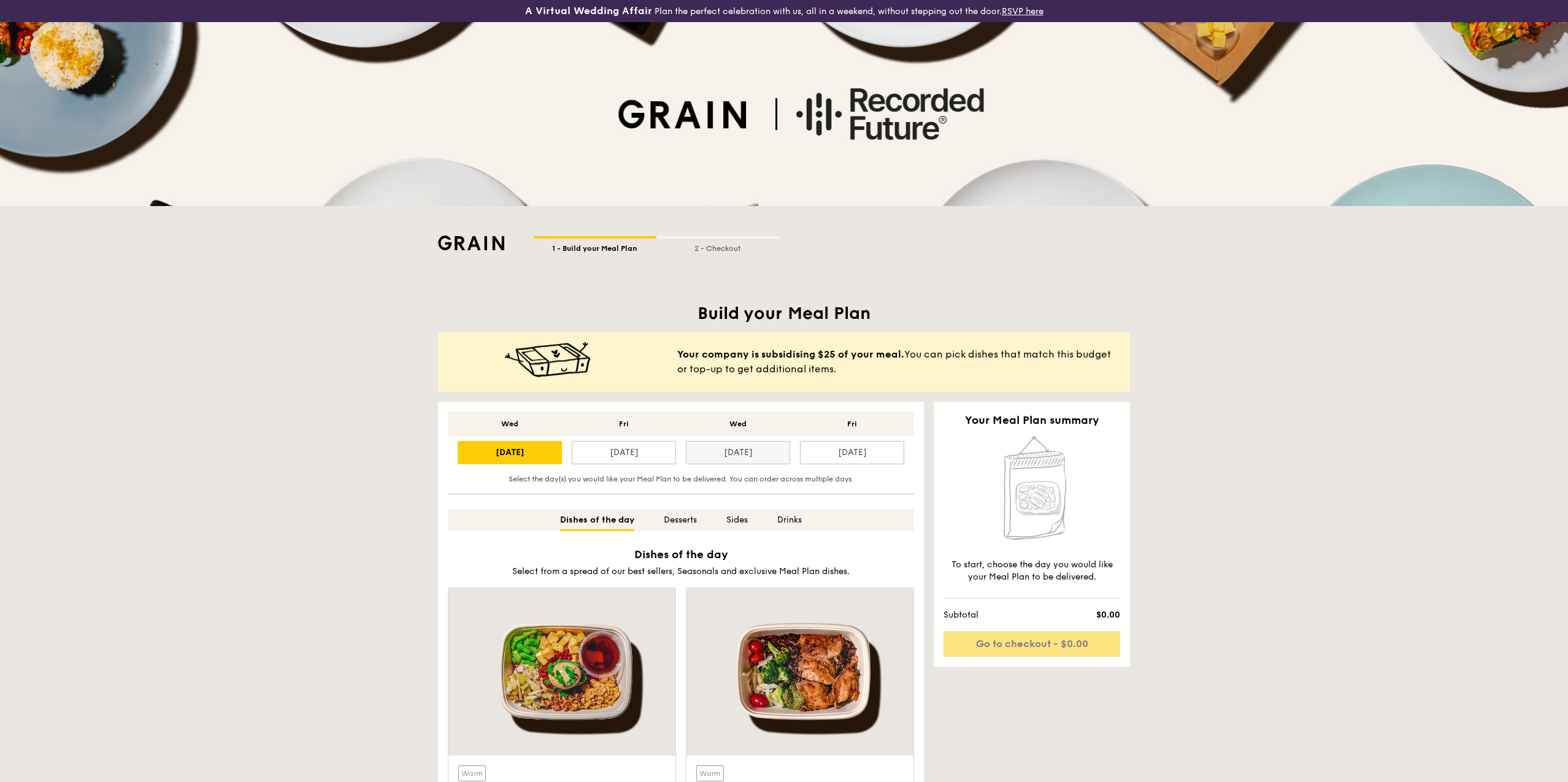
click at [754, 450] on div "[DATE]" at bounding box center [737, 452] width 104 height 24
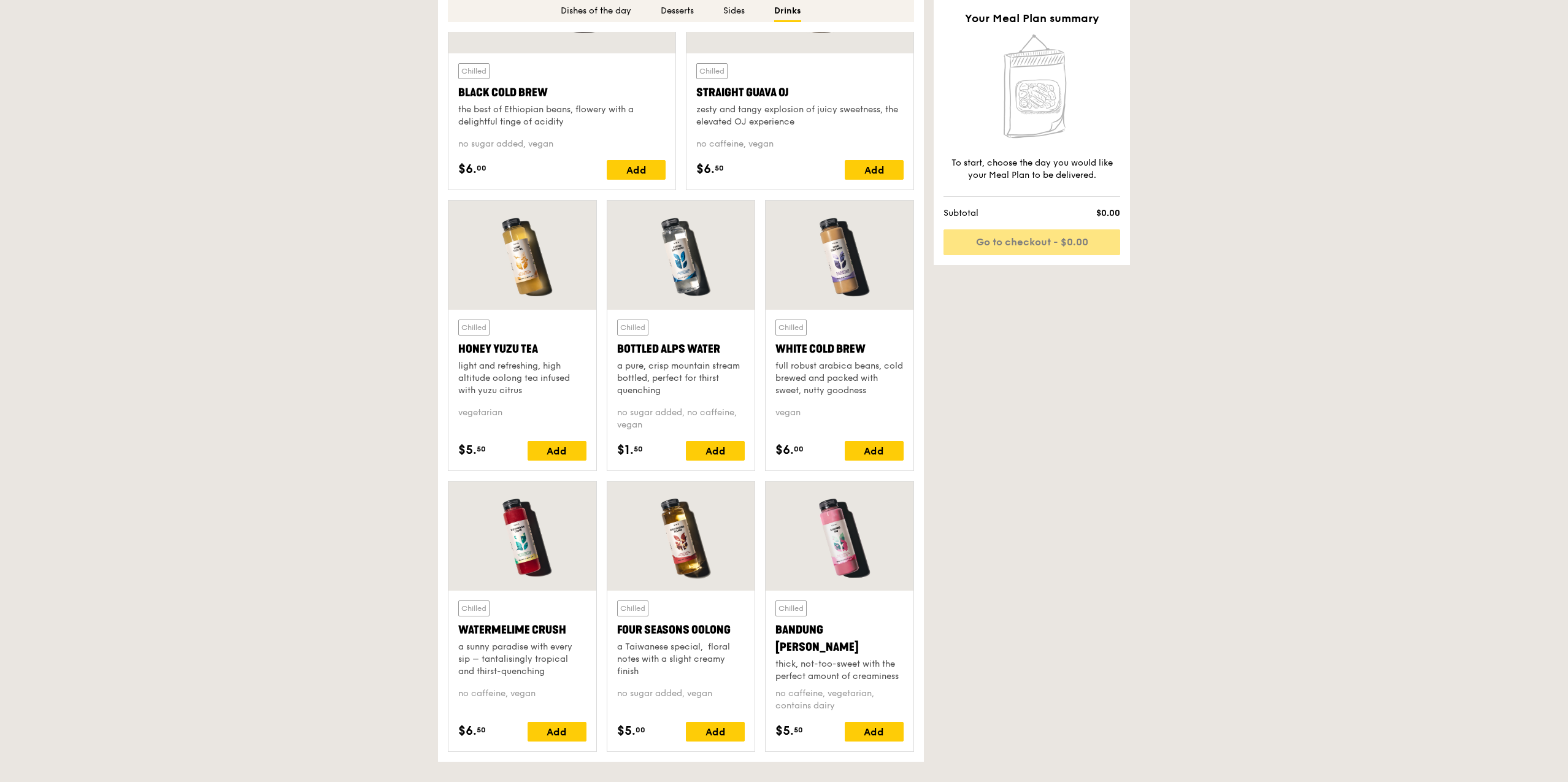
scroll to position [3373, 0]
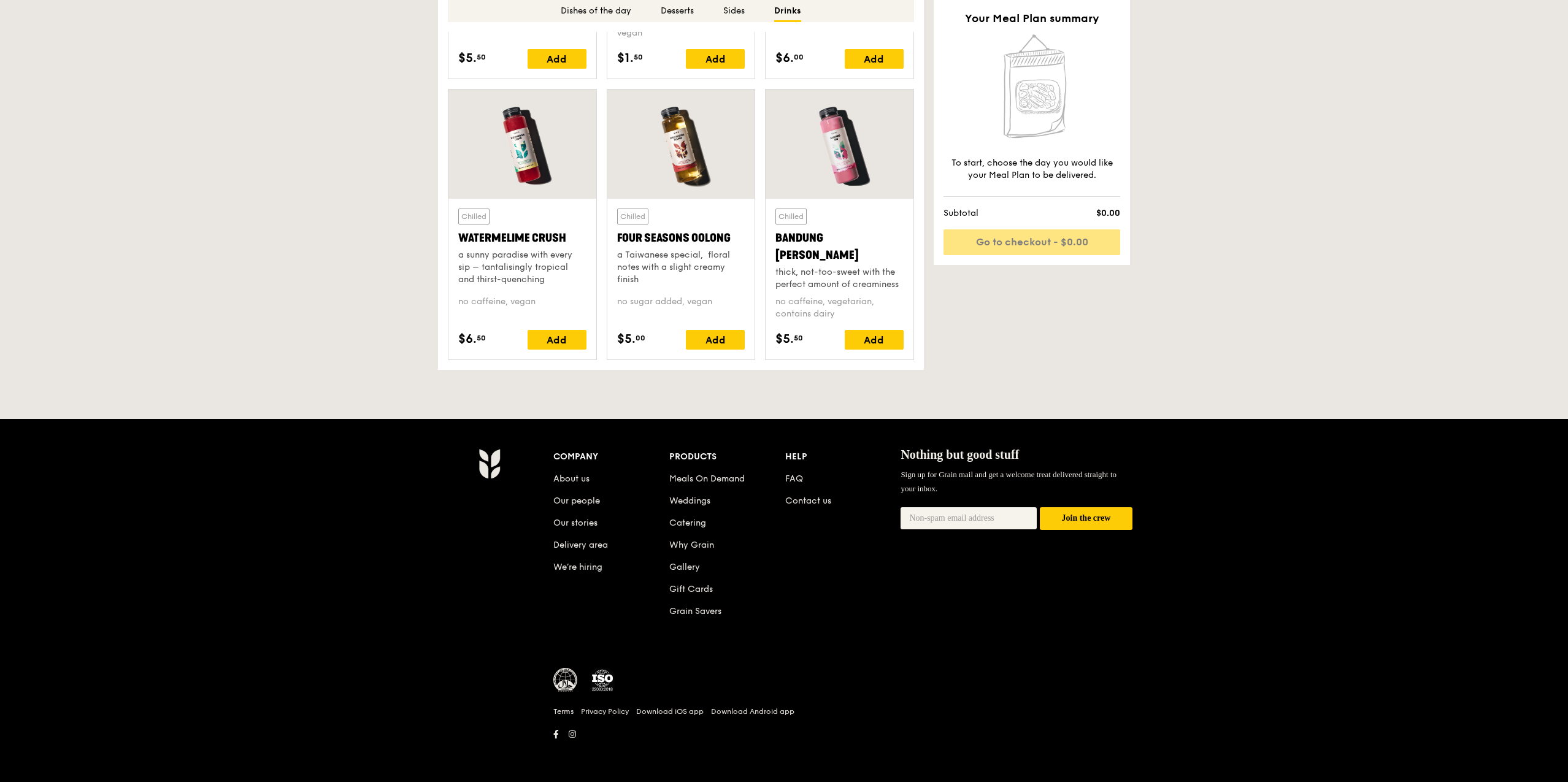
click at [488, 460] on img at bounding box center [489, 464] width 21 height 30
click at [582, 473] on link "About us" at bounding box center [572, 479] width 36 height 11
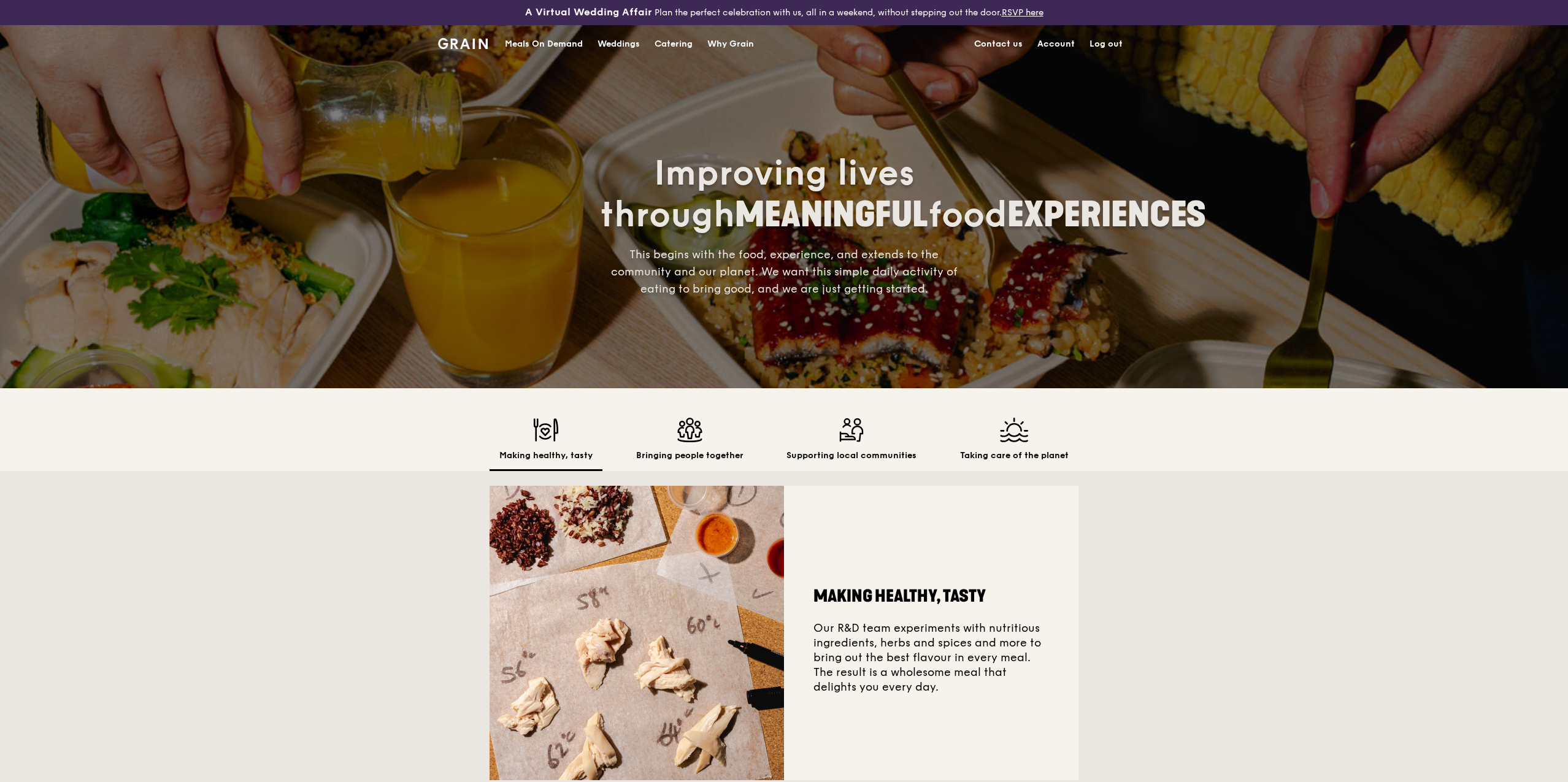
click at [1051, 42] on link "Account" at bounding box center [1056, 44] width 52 height 36
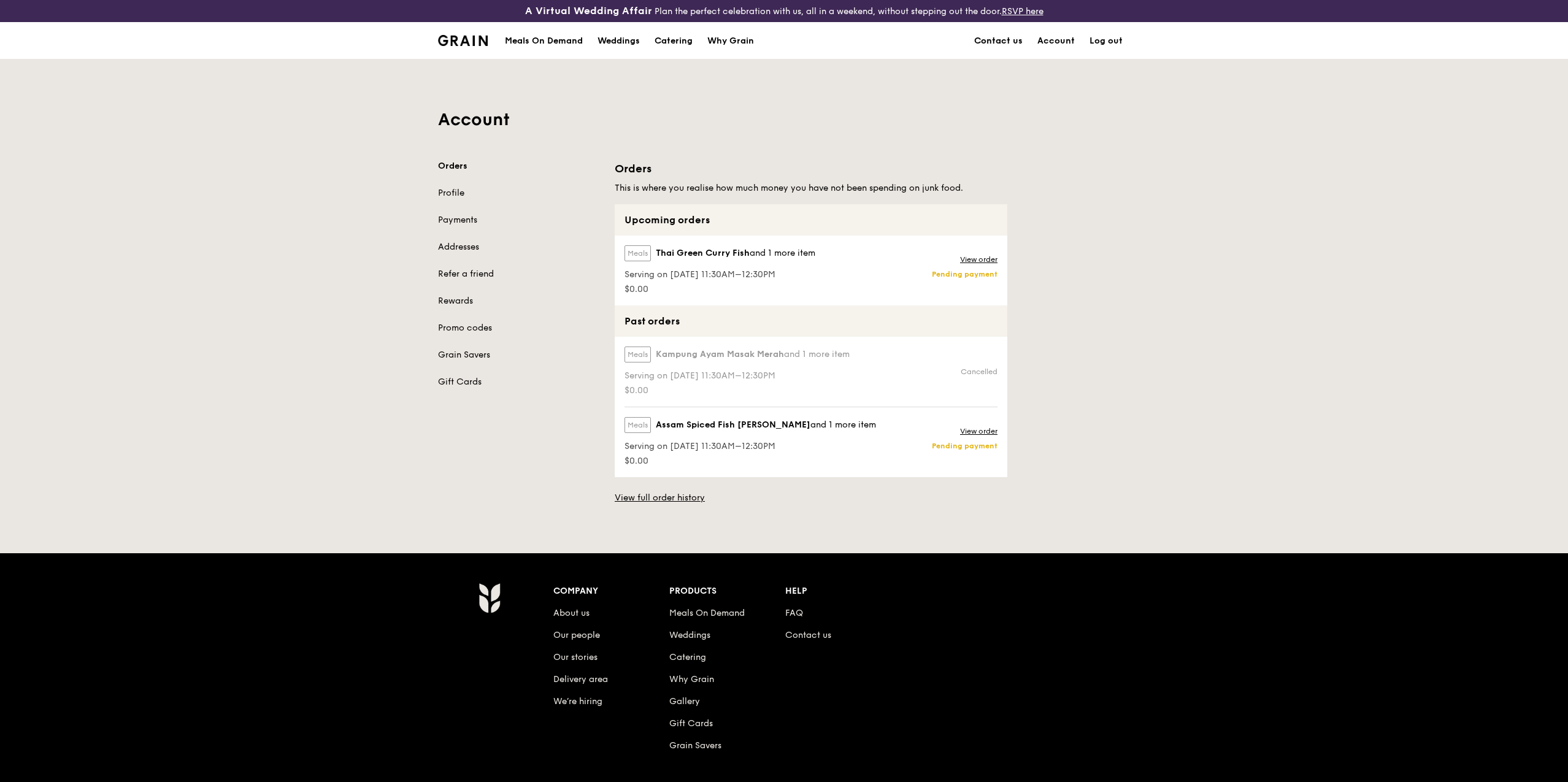
click at [1003, 39] on link "Contact us" at bounding box center [998, 41] width 63 height 36
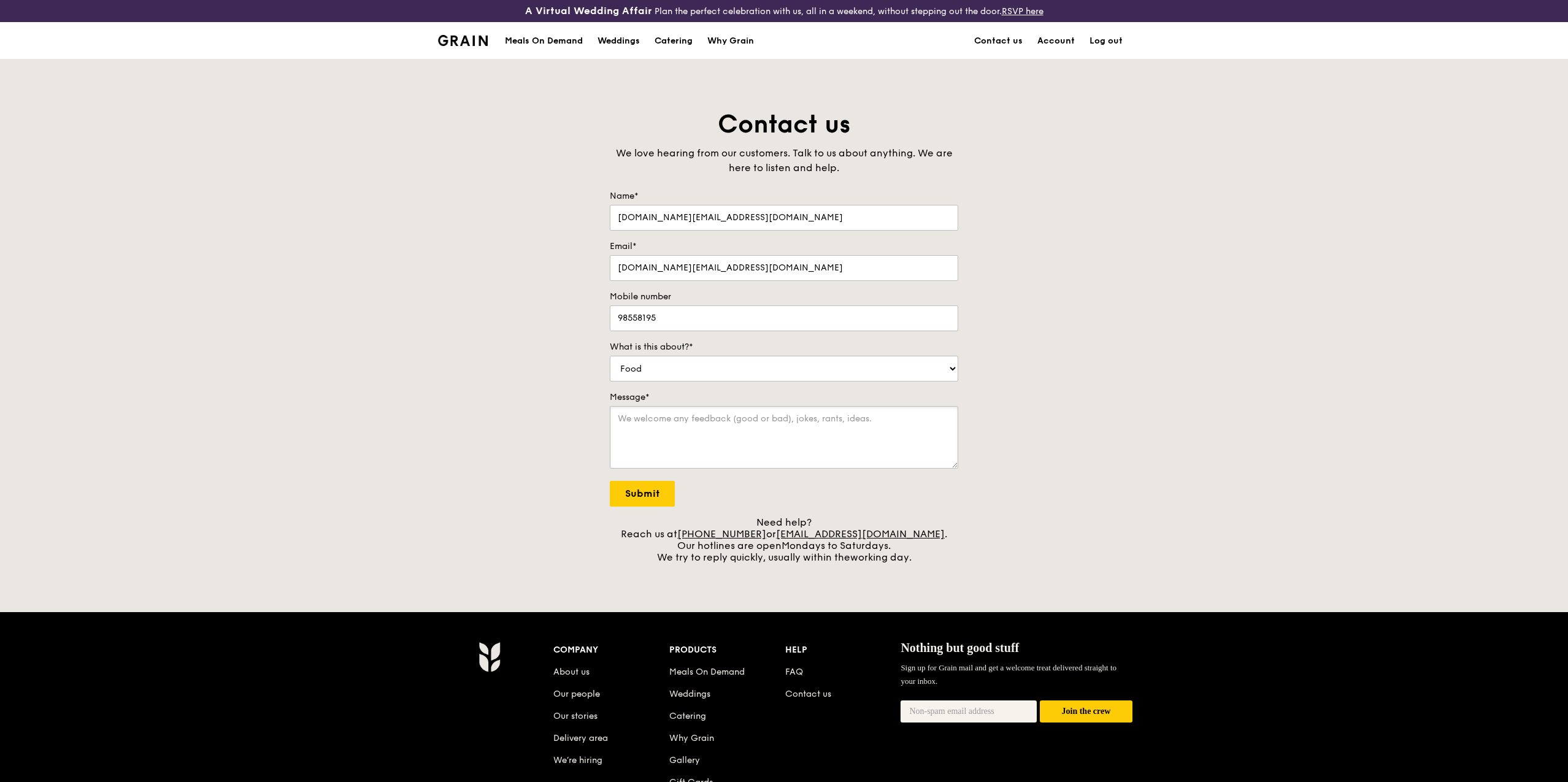
click at [734, 410] on textarea "Message*" at bounding box center [784, 437] width 348 height 62
click at [610, 356] on select "Food Service Billing/Payment Catering Others" at bounding box center [784, 369] width 348 height 26
click at [695, 411] on textarea "Message*" at bounding box center [784, 437] width 348 height 62
type textarea "Hi, I am sorry for the trouble, once again, but can you help to change my order…"
click at [657, 493] on input "Submit" at bounding box center [642, 494] width 65 height 26
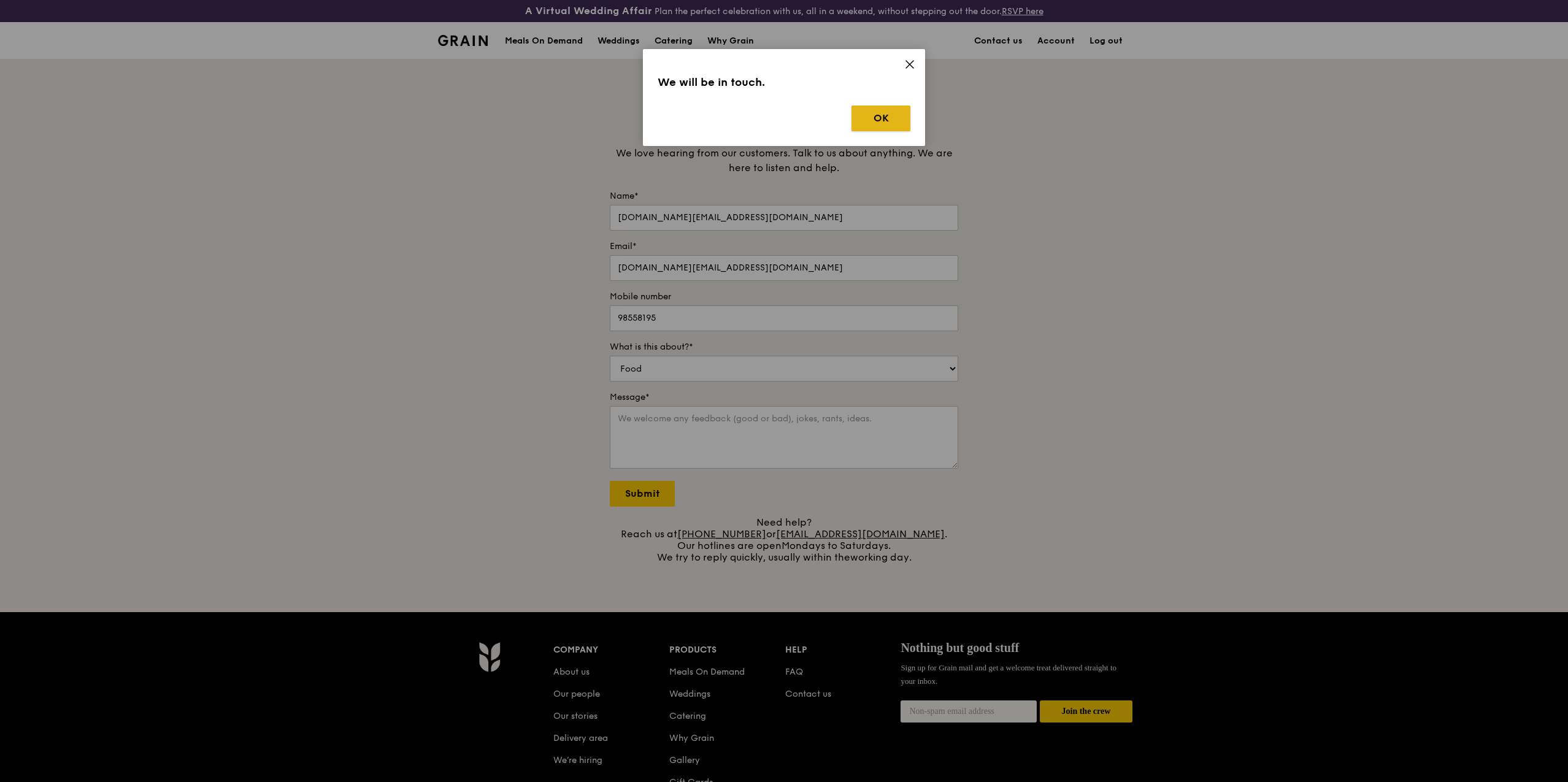
click at [888, 116] on button "OK" at bounding box center [880, 119] width 59 height 26
